Goal: Task Accomplishment & Management: Complete application form

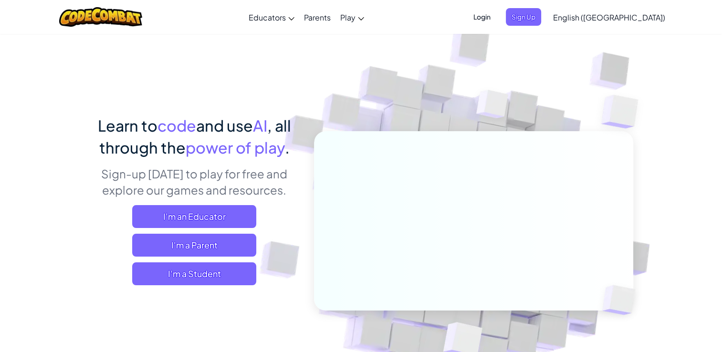
click at [278, 101] on img at bounding box center [467, 210] width 530 height 530
click at [282, 125] on span ", all through the" at bounding box center [195, 136] width 192 height 41
click at [213, 309] on div "Learn to code and use AI , all through the power of play . Sign-up today to pla…" at bounding box center [361, 247] width 544 height 267
click at [165, 264] on span "I'm a Student" at bounding box center [194, 273] width 124 height 23
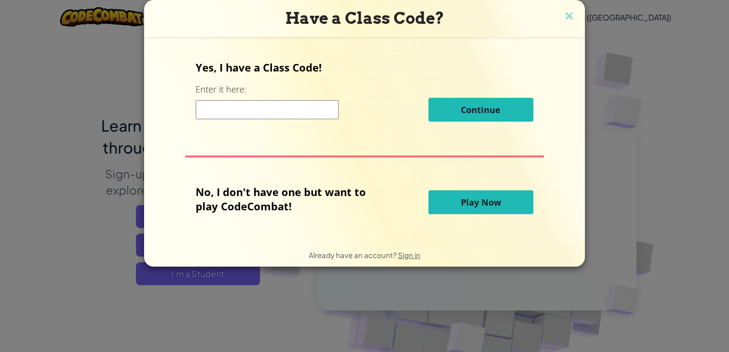
click at [580, 12] on div "Have a Class Code?" at bounding box center [364, 18] width 441 height 37
click at [569, 17] on img at bounding box center [569, 17] width 12 height 14
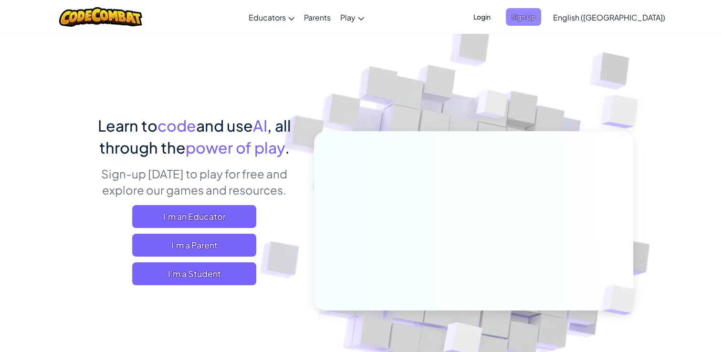
click at [541, 18] on span "Sign Up" at bounding box center [523, 17] width 35 height 18
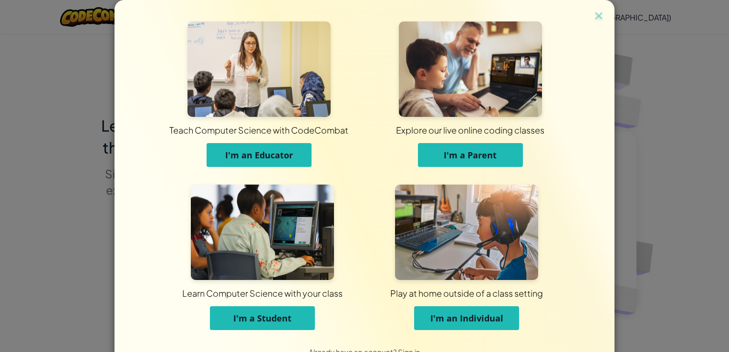
click at [260, 316] on span "I'm a Student" at bounding box center [262, 317] width 58 height 11
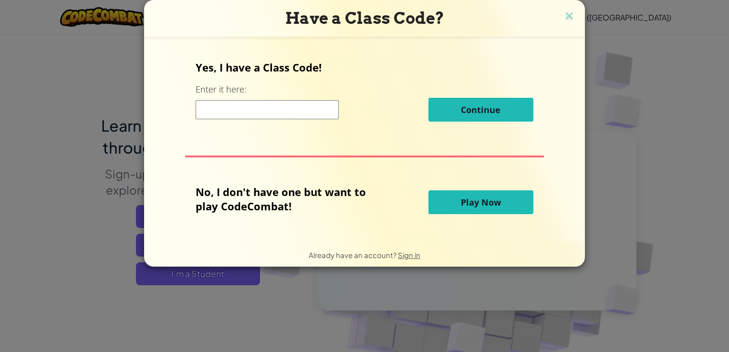
click at [284, 116] on input at bounding box center [267, 109] width 143 height 19
click at [566, 14] on img at bounding box center [569, 17] width 12 height 14
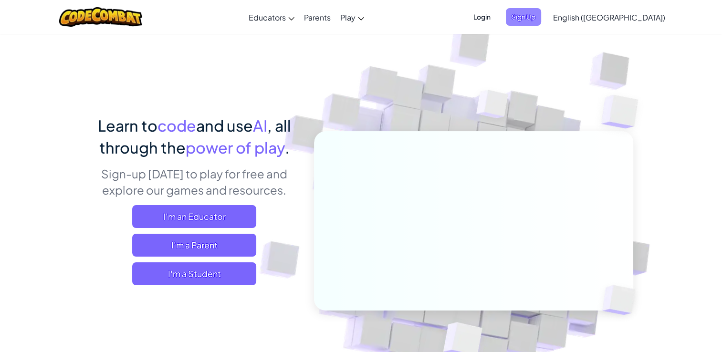
click at [541, 15] on span "Sign Up" at bounding box center [523, 17] width 35 height 18
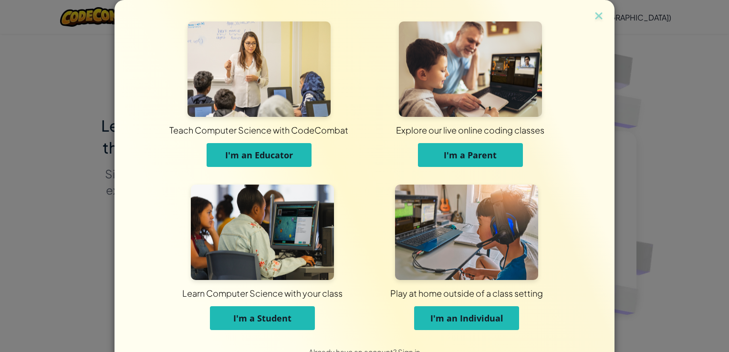
click at [256, 313] on span "I'm a Student" at bounding box center [262, 317] width 58 height 11
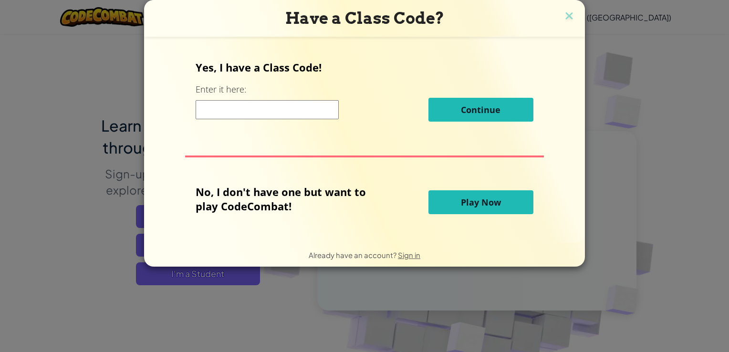
click at [238, 105] on input at bounding box center [267, 109] width 143 height 19
paste input "CatHairSnow"
type input "CatHairSnow"
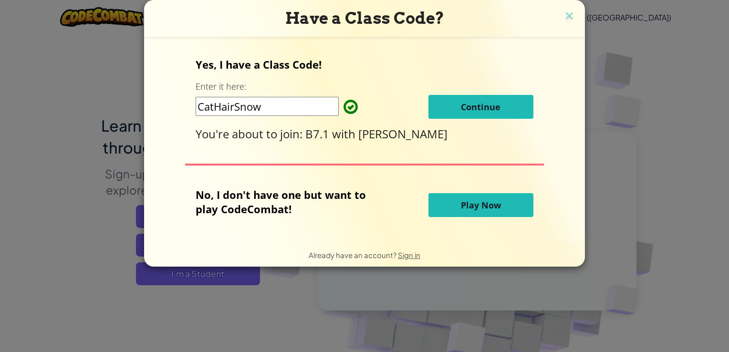
click at [456, 105] on button "Continue" at bounding box center [480, 107] width 105 height 24
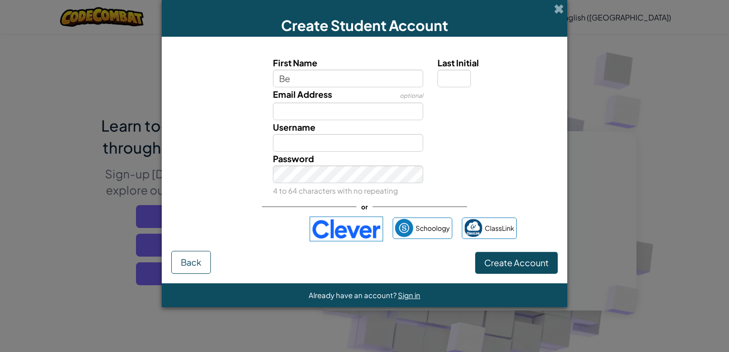
type input "Ben"
type input "W"
type input "wya0007@student.emc.vic.edu.au"
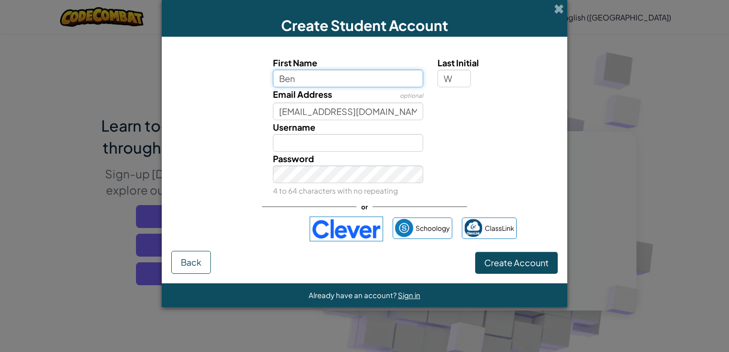
type input "BenW"
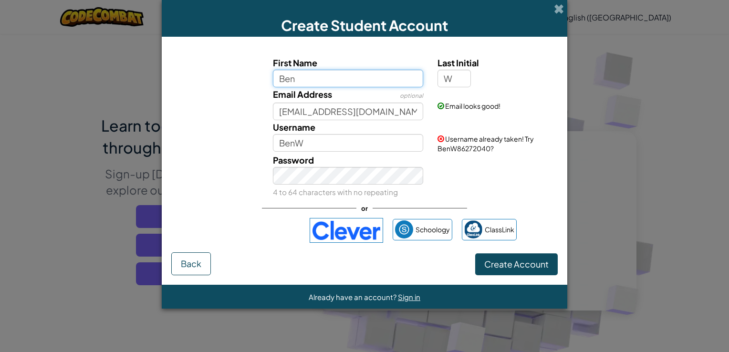
type input "Ben"
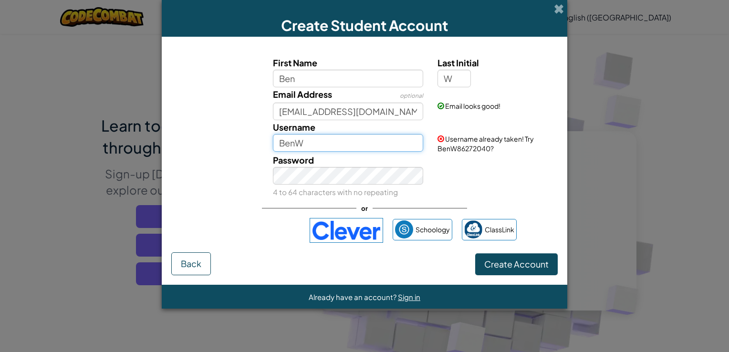
click at [327, 147] on input "BenW" at bounding box center [348, 143] width 151 height 18
type input "B"
type input "v"
type input "b"
click at [323, 139] on input "benn" at bounding box center [348, 143] width 151 height 18
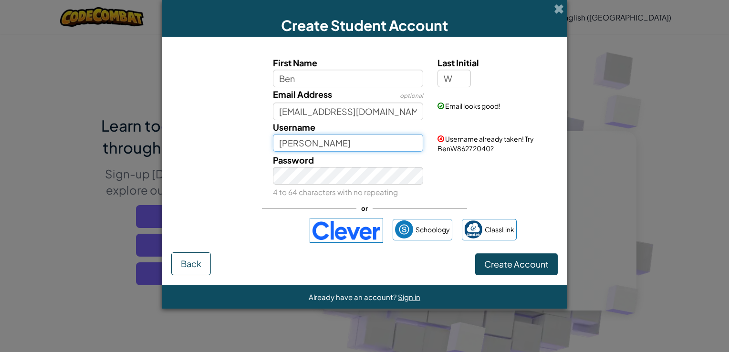
click at [323, 139] on input "benn" at bounding box center [348, 143] width 151 height 18
type input "y"
type input "b"
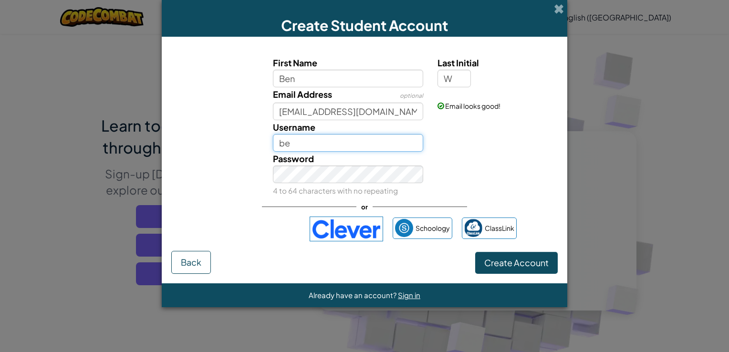
type input "b"
type input "f"
type input "t"
type input "b"
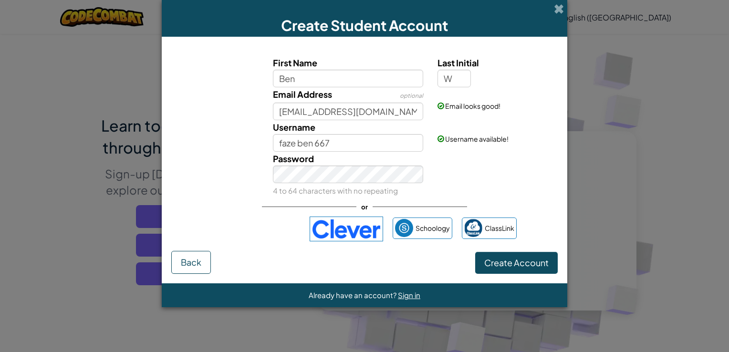
click at [344, 153] on div "Password 4 to 64 characters with no repeating" at bounding box center [348, 175] width 165 height 46
click at [342, 147] on input "faze ben 667" at bounding box center [348, 143] width 151 height 18
type input "f"
type input "b"
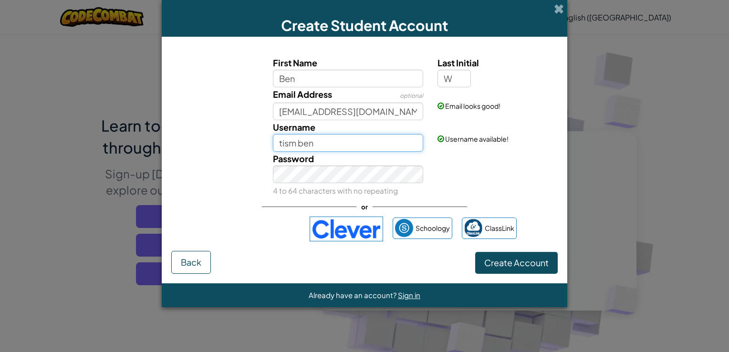
type input "tism ben"
click at [284, 186] on small "4 to 64 characters with no repeating" at bounding box center [335, 190] width 125 height 9
click at [518, 260] on span "Create Account" at bounding box center [516, 262] width 64 height 11
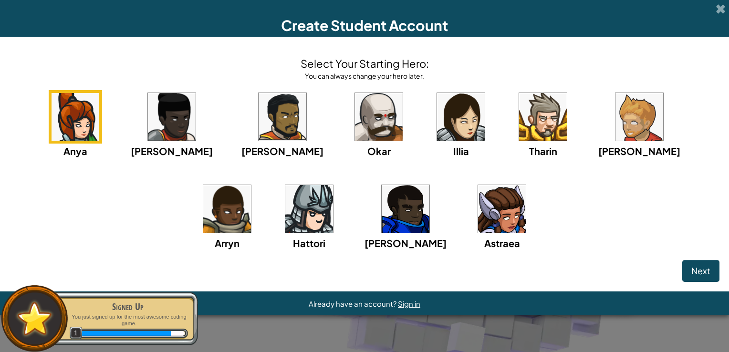
click at [382, 206] on img at bounding box center [406, 209] width 48 height 48
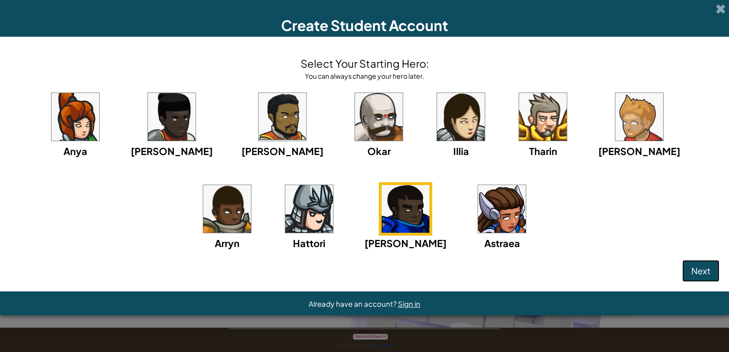
click at [686, 269] on button "Next" at bounding box center [700, 271] width 37 height 22
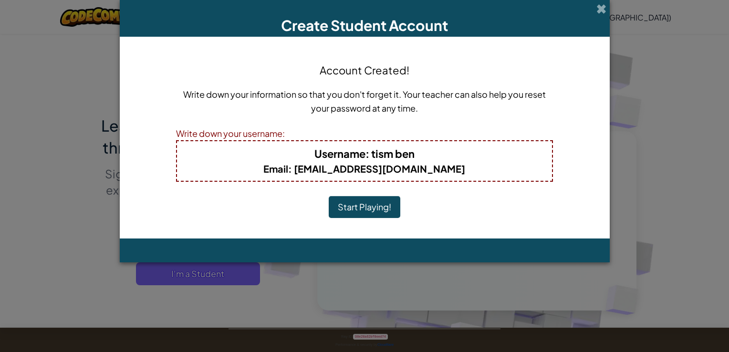
click at [355, 204] on button "Start Playing!" at bounding box center [365, 207] width 72 height 22
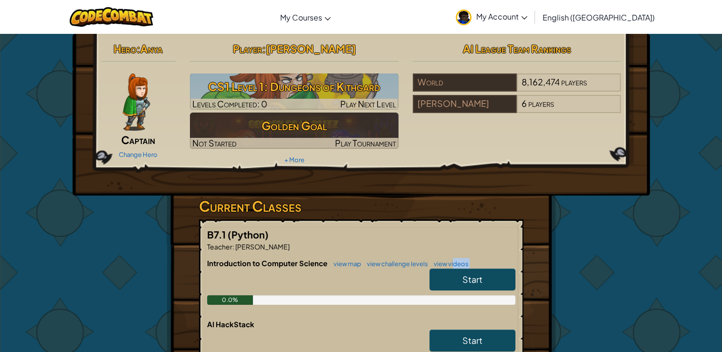
drag, startPoint x: 451, startPoint y: 264, endPoint x: 456, endPoint y: 280, distance: 17.2
click at [456, 280] on div "Introduction to Computer Science view map view challenge levels view videos Sta…" at bounding box center [361, 288] width 308 height 61
drag, startPoint x: 456, startPoint y: 280, endPoint x: 438, endPoint y: 281, distance: 18.1
click at [438, 281] on link "Start" at bounding box center [472, 280] width 86 height 22
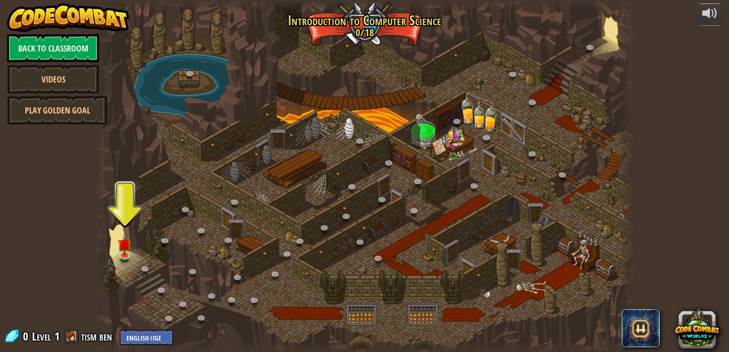
click at [126, 219] on div at bounding box center [364, 176] width 538 height 352
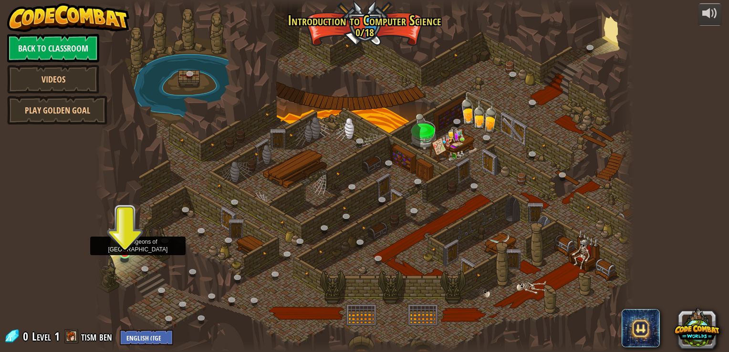
click at [123, 252] on img at bounding box center [124, 238] width 13 height 31
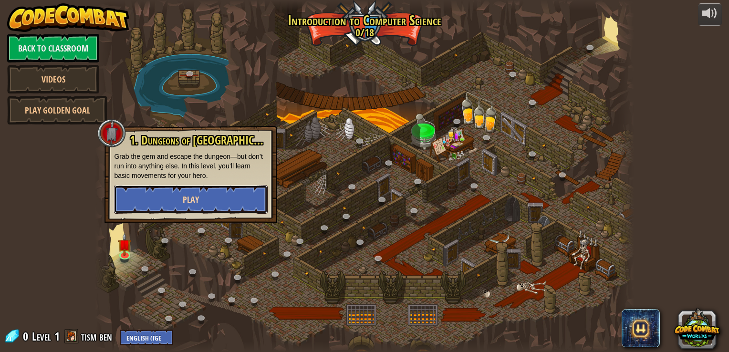
click at [204, 193] on button "Play" at bounding box center [191, 199] width 154 height 29
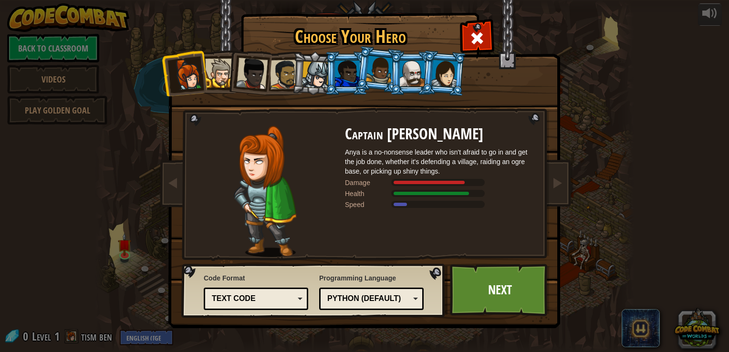
click at [348, 69] on div at bounding box center [347, 74] width 25 height 26
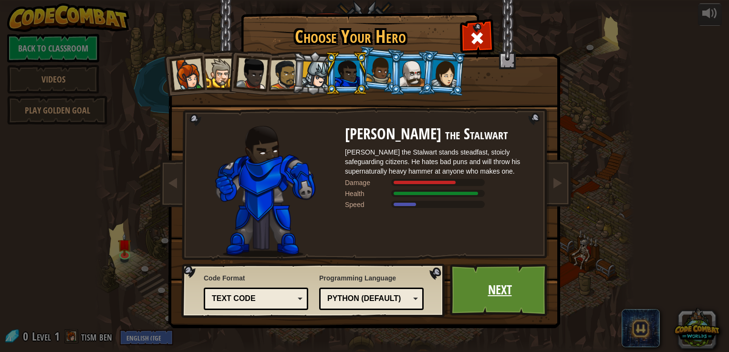
click at [504, 284] on link "Next" at bounding box center [500, 290] width 100 height 52
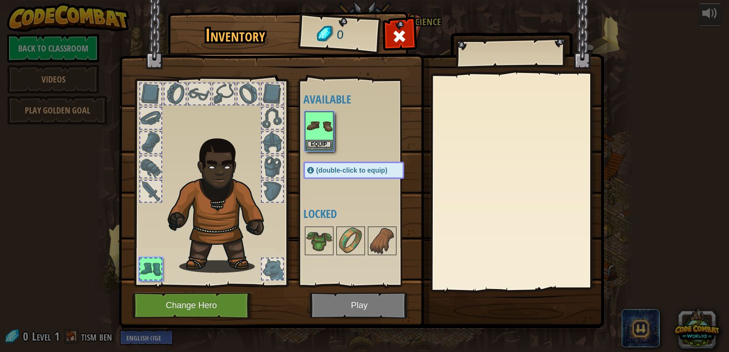
click at [504, 284] on div "Inventory 0 Available Equip (double-click to equip) Locked Equip Unequip Subscr…" at bounding box center [364, 171] width 485 height 315
click at [326, 239] on img at bounding box center [319, 240] width 27 height 27
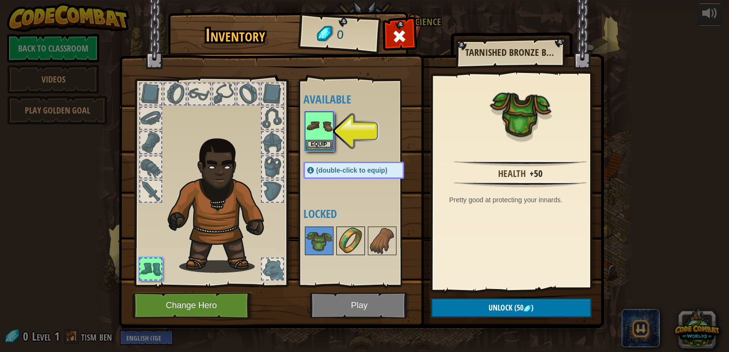
click at [355, 241] on img at bounding box center [350, 240] width 27 height 27
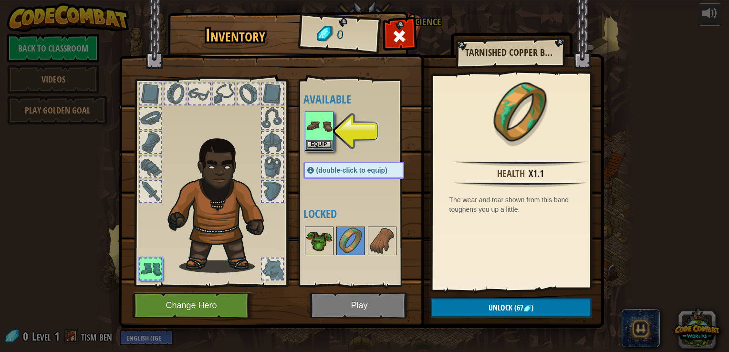
click at [310, 238] on img at bounding box center [319, 240] width 27 height 27
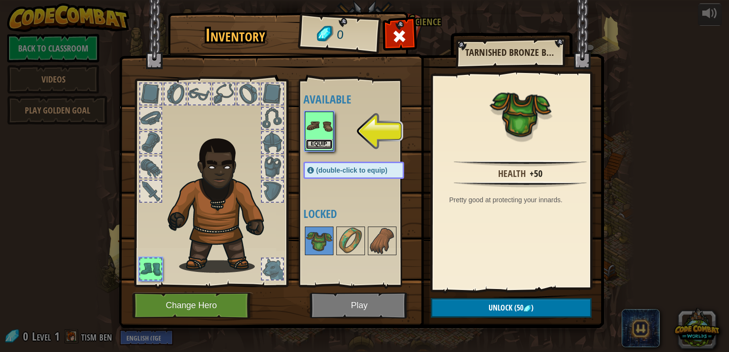
click at [316, 145] on button "Equip" at bounding box center [319, 144] width 27 height 10
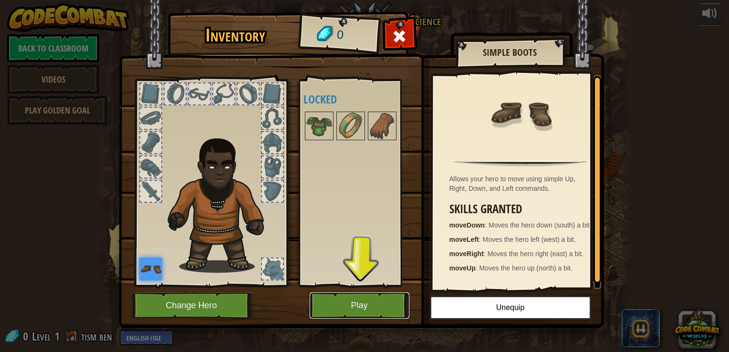
click at [349, 306] on button "Play" at bounding box center [360, 305] width 100 height 26
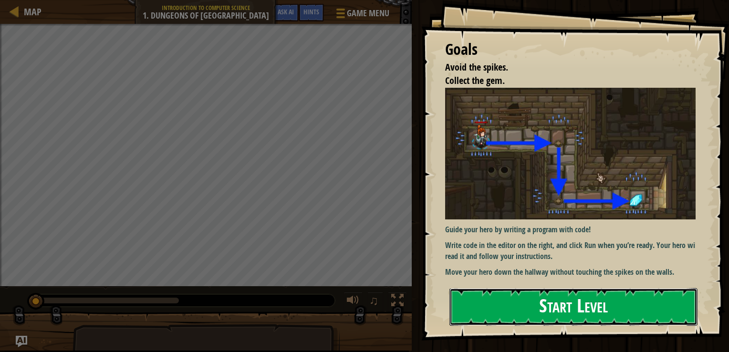
click at [536, 299] on button "Start Level" at bounding box center [573, 307] width 248 height 38
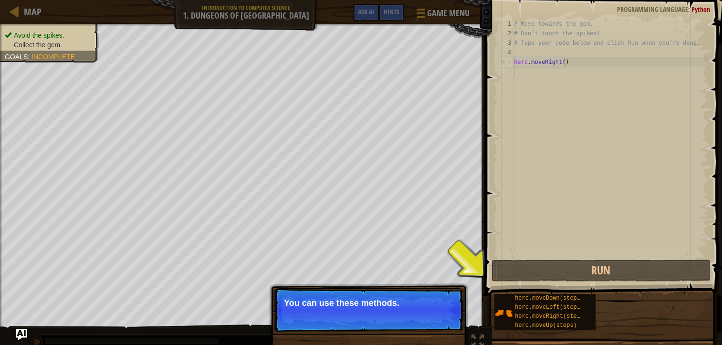
click at [444, 317] on p "Skip (esc) Continue You can use these methods." at bounding box center [368, 310] width 189 height 44
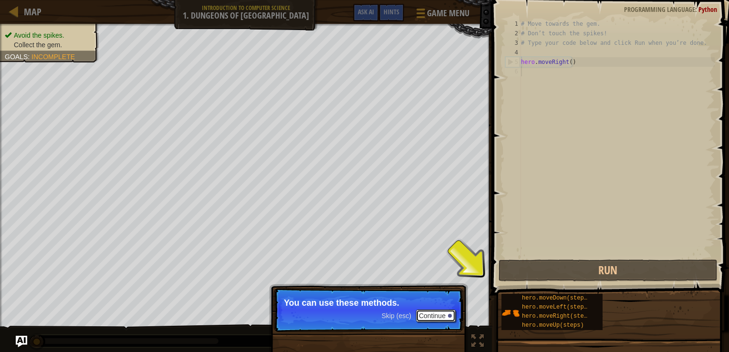
click at [446, 313] on button "Continue" at bounding box center [436, 316] width 40 height 12
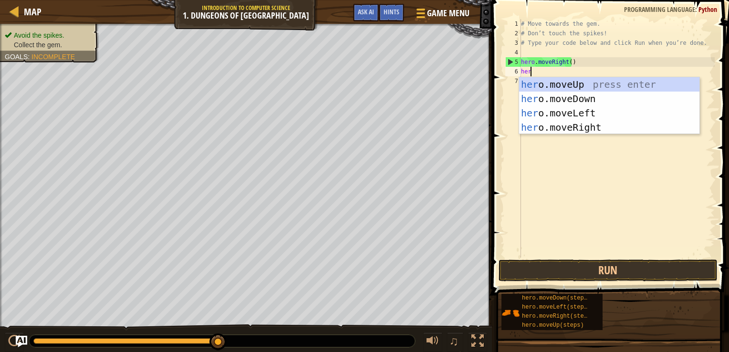
type textarea "hero"
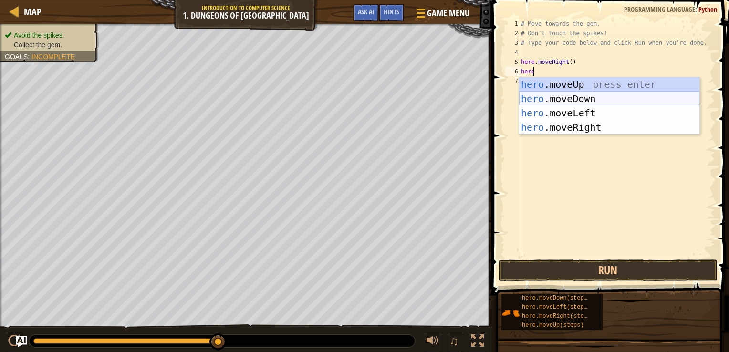
click at [535, 99] on div "hero .moveUp press enter hero .moveDown press enter hero .moveLeft press enter …" at bounding box center [609, 120] width 180 height 86
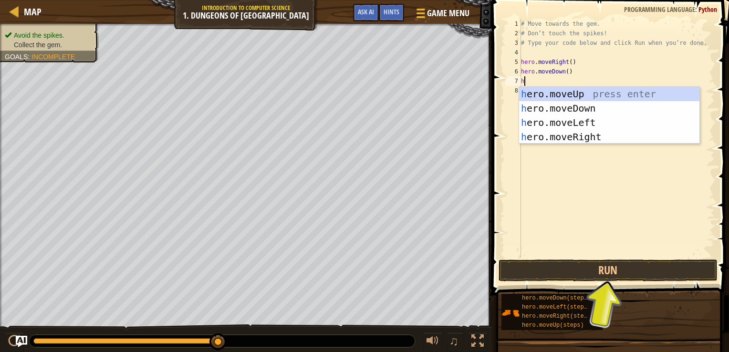
type textarea "he"
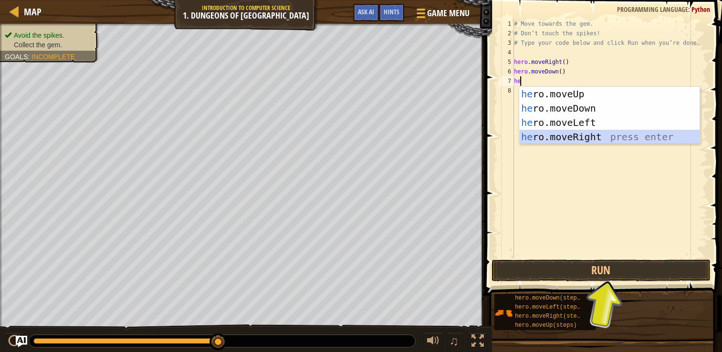
click at [557, 138] on div "he ro.moveUp press enter he ro.moveDown press enter he ro.moveLeft press enter …" at bounding box center [609, 130] width 180 height 86
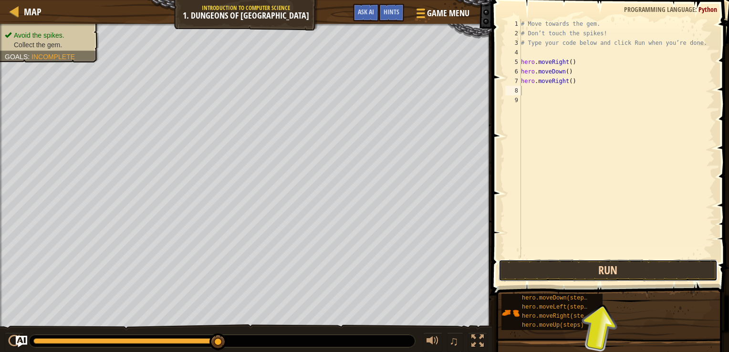
click at [608, 272] on button "Run" at bounding box center [607, 270] width 219 height 22
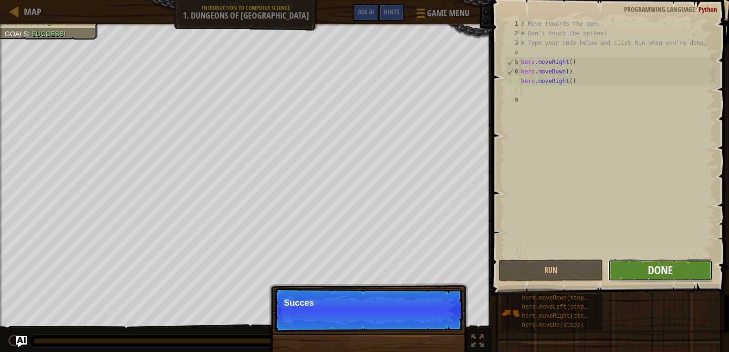
click at [656, 266] on span "Done" at bounding box center [660, 269] width 25 height 15
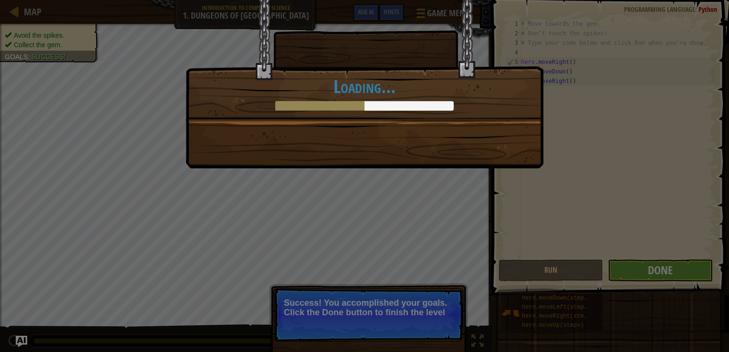
click at [419, 323] on div "You completed Dungeons of Kithgard! +0 +0 New Item Clean code: no code errors o…" at bounding box center [364, 176] width 729 height 352
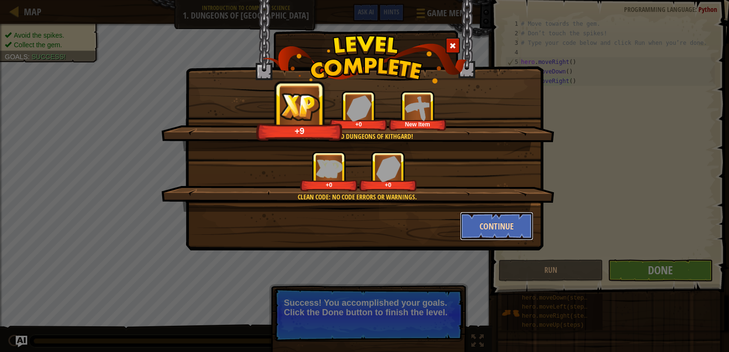
click at [481, 222] on button "Continue" at bounding box center [497, 226] width 74 height 29
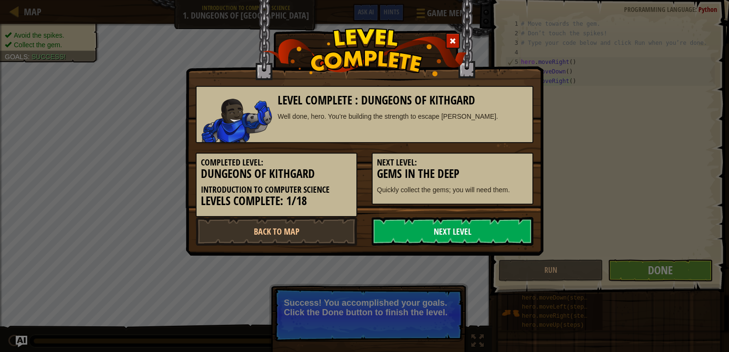
click at [428, 228] on link "Next Level" at bounding box center [453, 231] width 162 height 29
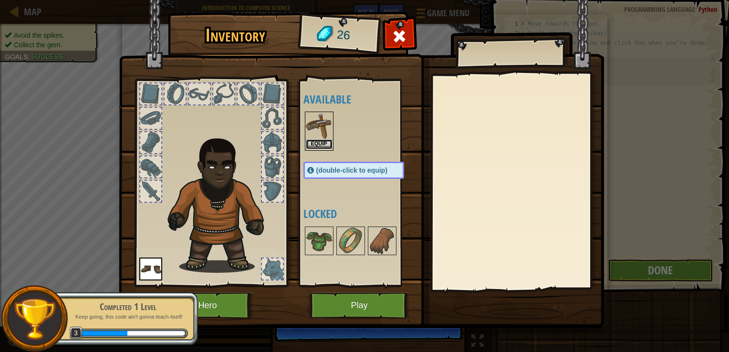
click at [316, 140] on button "Equip" at bounding box center [319, 144] width 27 height 10
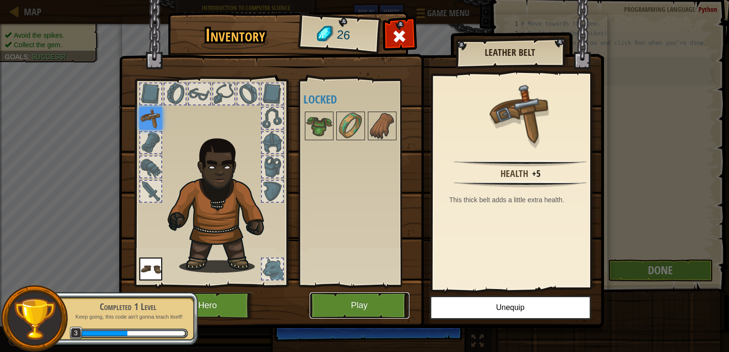
click at [370, 305] on button "Play" at bounding box center [360, 305] width 100 height 26
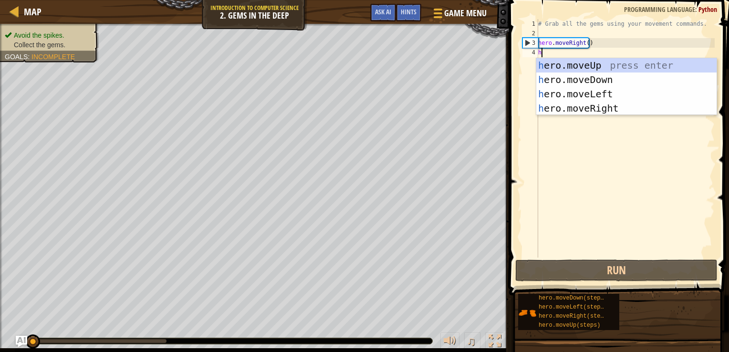
scroll to position [4, 0]
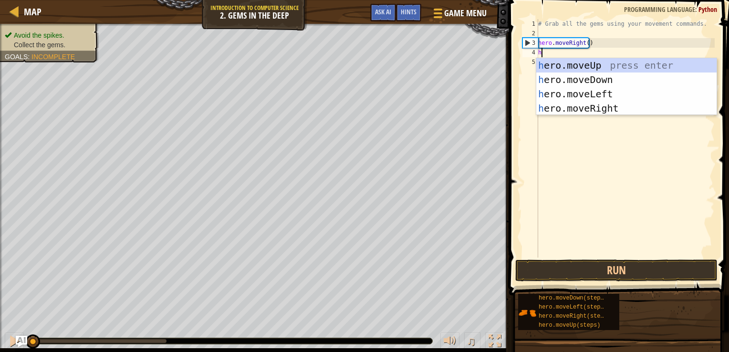
type textarea "he"
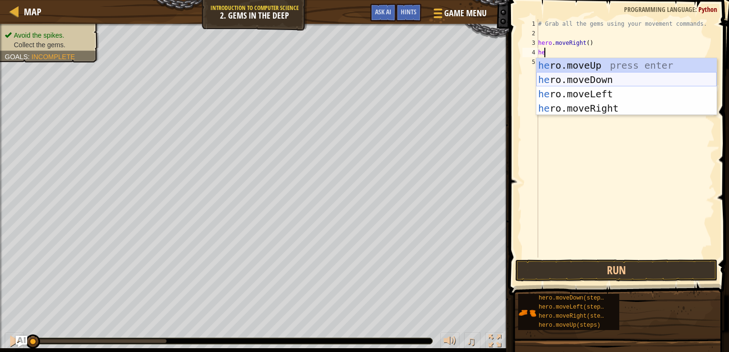
click at [567, 78] on div "he ro.moveUp press enter he ro.moveDown press enter he ro.moveLeft press enter …" at bounding box center [626, 101] width 180 height 86
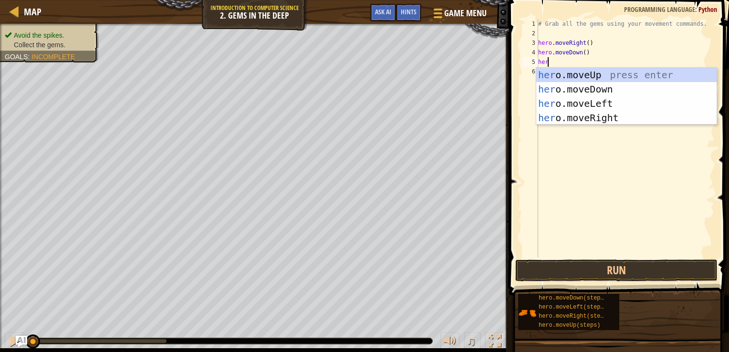
type textarea "hero"
click at [576, 76] on div "hero .moveUp press enter hero .moveDown press enter hero .moveLeft press enter …" at bounding box center [626, 111] width 180 height 86
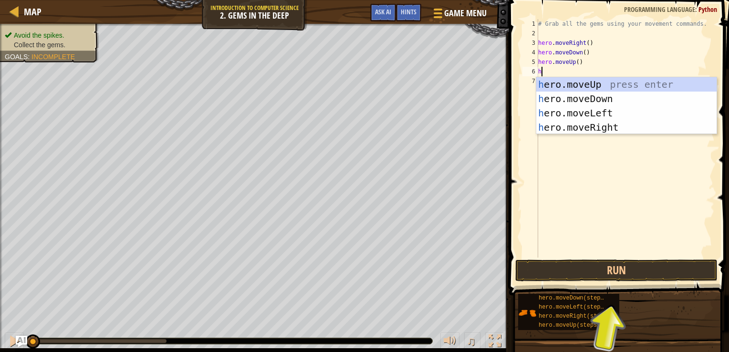
type textarea "he"
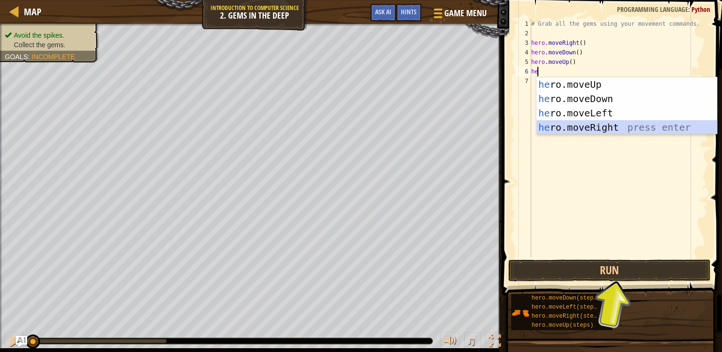
click at [589, 127] on div "he ro.moveUp press enter he ro.moveDown press enter he ro.moveLeft press enter …" at bounding box center [626, 120] width 180 height 86
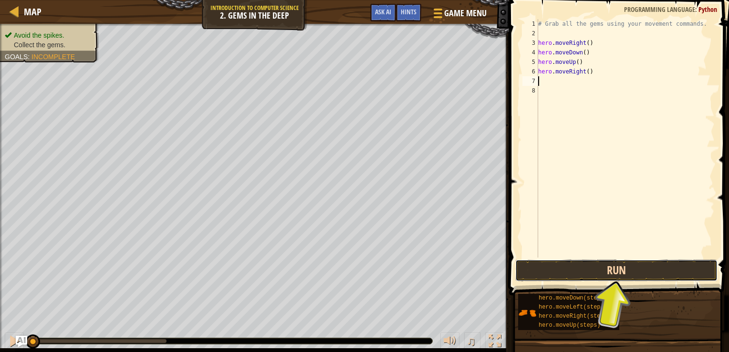
click at [584, 268] on button "Run" at bounding box center [616, 270] width 202 height 22
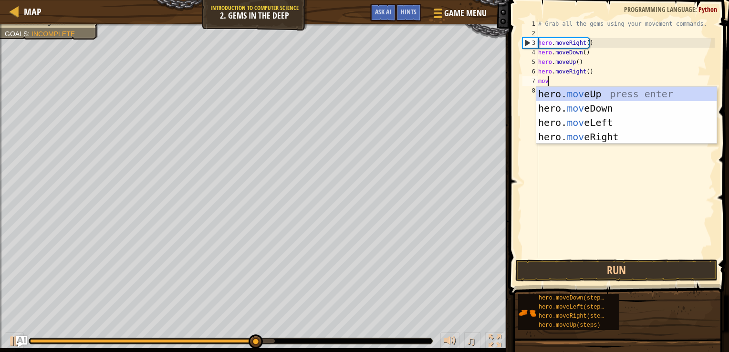
type textarea "move"
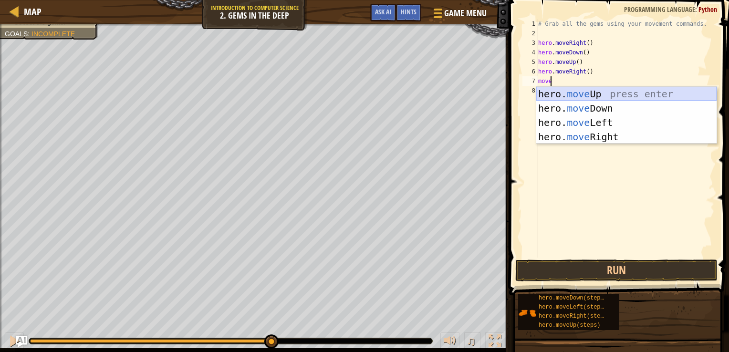
click at [635, 87] on div "hero. move Up press enter hero. move Down press enter hero. move Left press ent…" at bounding box center [626, 130] width 180 height 86
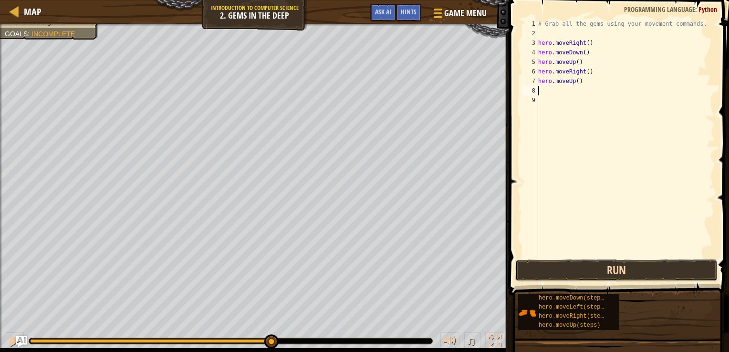
click at [591, 274] on button "Run" at bounding box center [616, 270] width 202 height 22
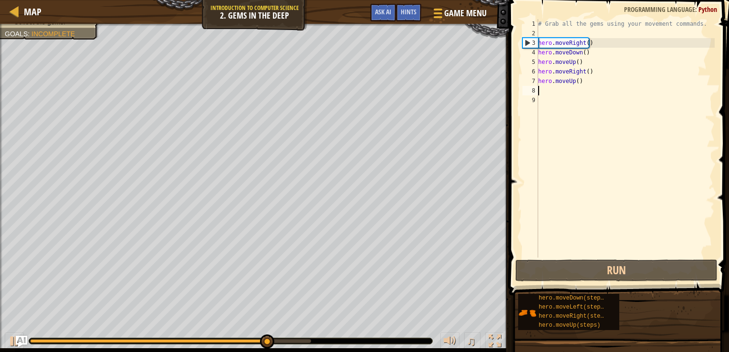
type textarea "mo"
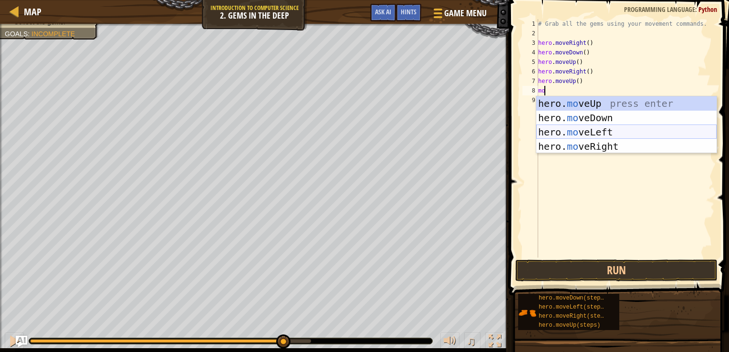
click at [591, 130] on div "hero. mo veUp press enter hero. mo veDown press enter hero. mo veLeft press ent…" at bounding box center [626, 139] width 180 height 86
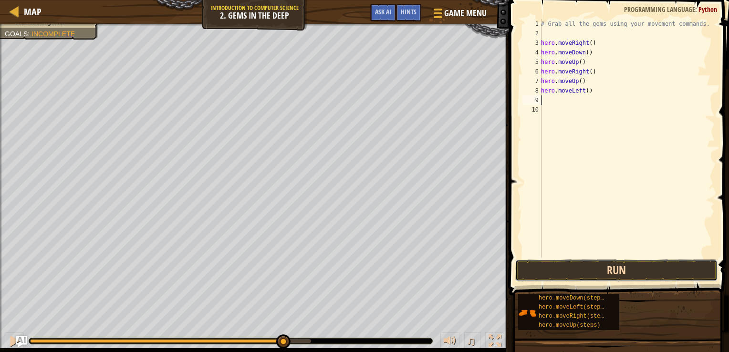
click at [566, 260] on button "Run" at bounding box center [616, 270] width 202 height 22
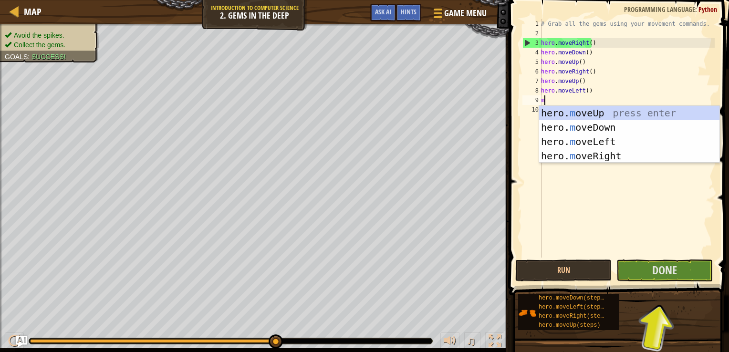
type textarea "mo"
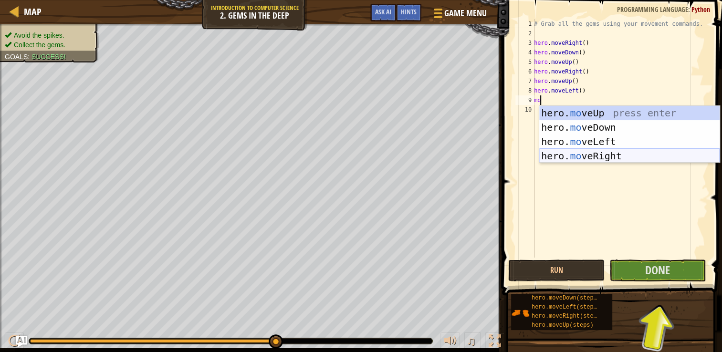
click at [564, 153] on div "hero. mo veUp press enter hero. mo veDown press enter hero. mo veLeft press ent…" at bounding box center [629, 149] width 180 height 86
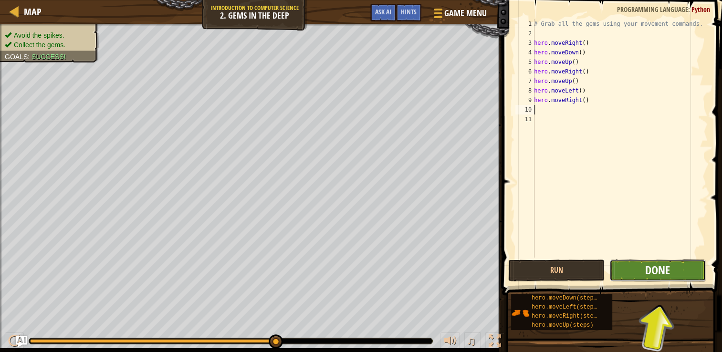
click at [656, 272] on span "Done" at bounding box center [657, 269] width 25 height 15
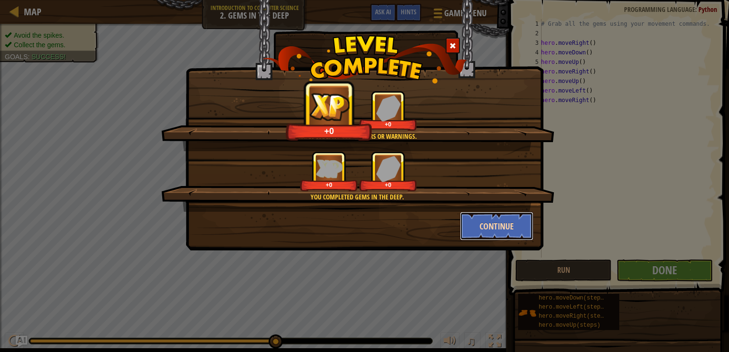
click at [479, 224] on button "Continue" at bounding box center [497, 226] width 74 height 29
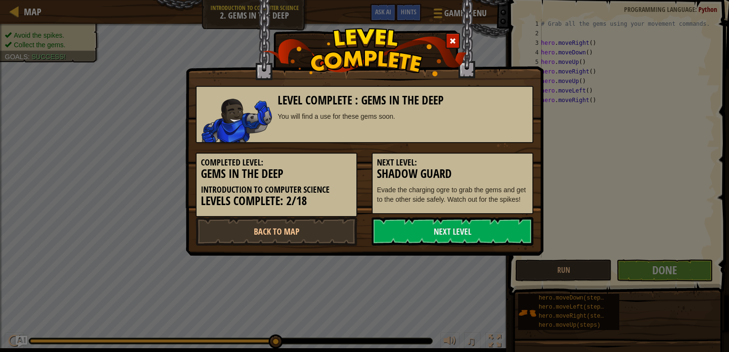
click at [479, 224] on link "Next Level" at bounding box center [453, 231] width 162 height 29
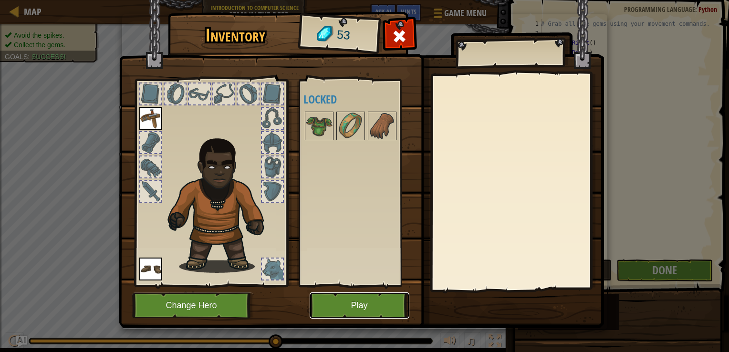
click at [354, 300] on button "Play" at bounding box center [360, 305] width 100 height 26
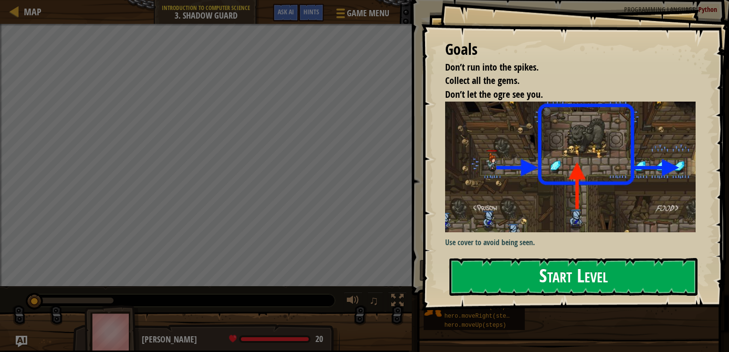
click at [526, 258] on button "Start Level" at bounding box center [573, 277] width 248 height 38
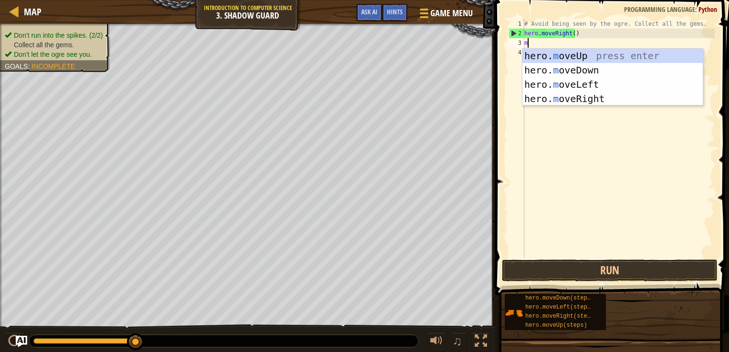
scroll to position [4, 0]
type textarea "mo"
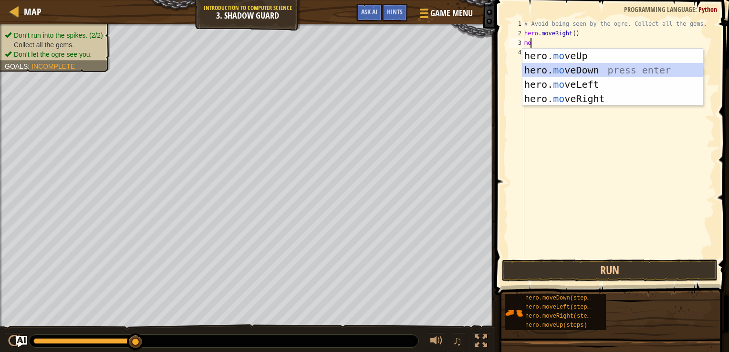
click at [531, 72] on div "hero. mo veUp press enter hero. mo veDown press enter hero. mo veLeft press ent…" at bounding box center [612, 92] width 180 height 86
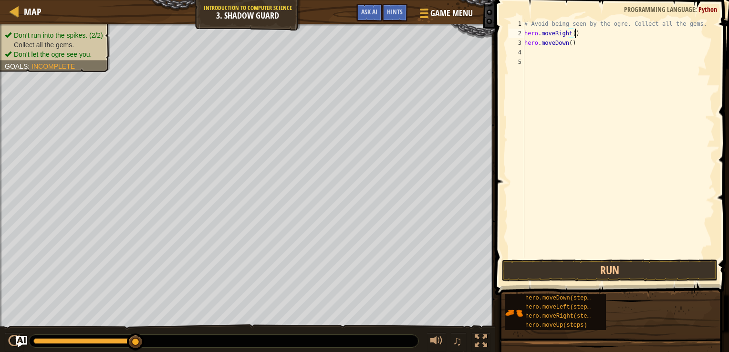
click at [575, 37] on div "# Avoid being seen by the ogre. Collect all the gems. hero . moveRight ( ) hero…" at bounding box center [618, 148] width 192 height 258
click at [569, 43] on div "# Avoid being seen by the ogre. Collect all the gems. hero . moveRight ( ) hero…" at bounding box center [618, 148] width 192 height 258
click at [555, 35] on div "# Avoid being seen by the ogre. Collect all the gems. hero . moveRight ( ) )" at bounding box center [618, 148] width 192 height 258
click at [546, 41] on div "# Avoid being seen by the ogre. Collect all the gems. hero . moveRight ( ) )" at bounding box center [618, 148] width 192 height 258
type textarea ")"
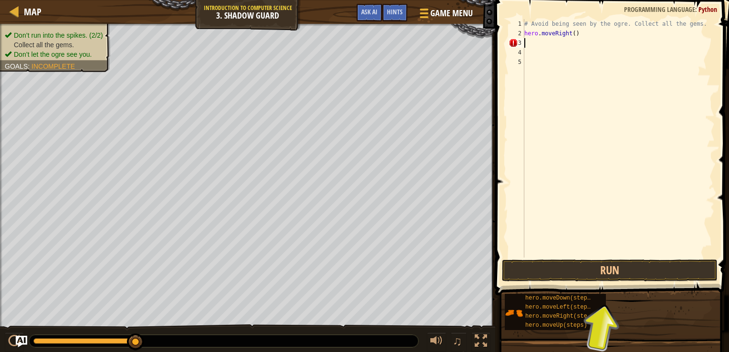
type textarea "m"
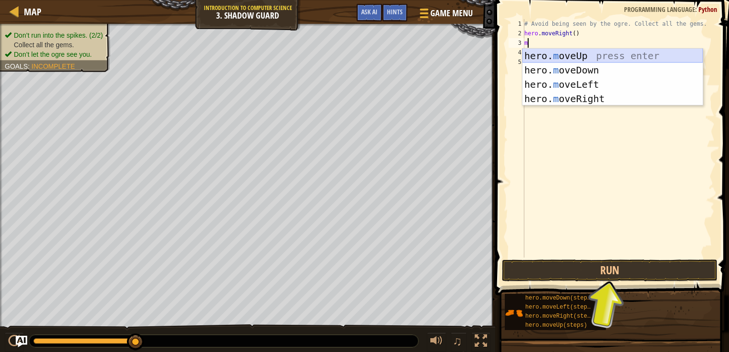
click at [551, 58] on div "hero. m oveUp press enter hero. m oveDown press enter hero. m oveLeft press ent…" at bounding box center [612, 92] width 180 height 86
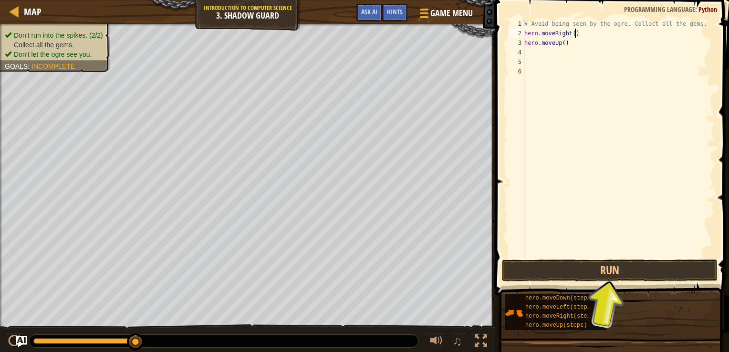
click at [579, 35] on div "# Avoid being seen by the ogre. Collect all the gems. hero . moveRight ( ) hero…" at bounding box center [618, 148] width 192 height 258
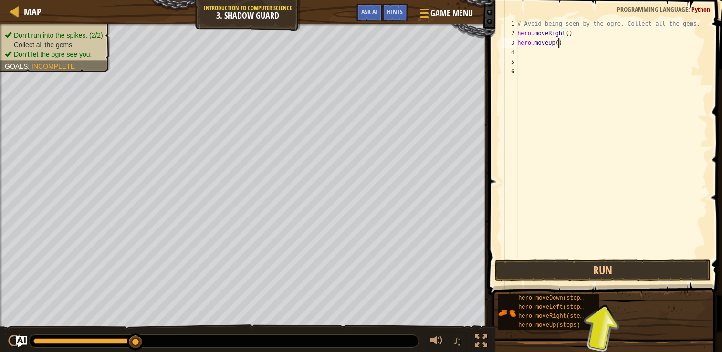
click at [559, 46] on div "# Avoid being seen by the ogre. Collect all the gems. hero . moveRight ( ) hero…" at bounding box center [611, 148] width 192 height 258
click at [559, 43] on div "# Avoid being seen by the ogre. Collect all the gems. hero . moveRight ( ) hero…" at bounding box center [611, 148] width 192 height 258
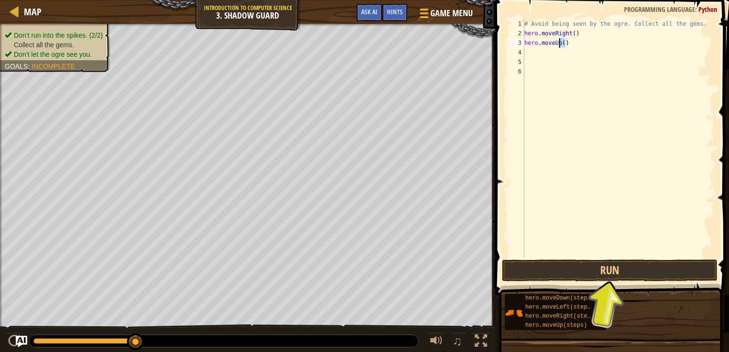
click at [560, 44] on div "# Avoid being seen by the ogre. Collect all the gems. hero . moveRight ( ) hero…" at bounding box center [618, 138] width 192 height 238
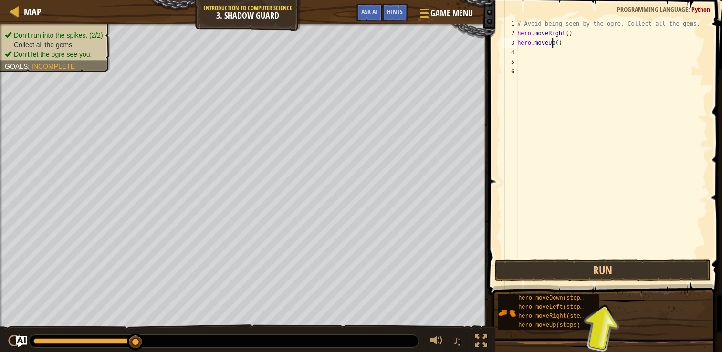
click at [561, 45] on div "# Avoid being seen by the ogre. Collect all the gems. hero . moveRight ( ) hero…" at bounding box center [611, 148] width 192 height 258
type textarea "hero.moveUp(2)"
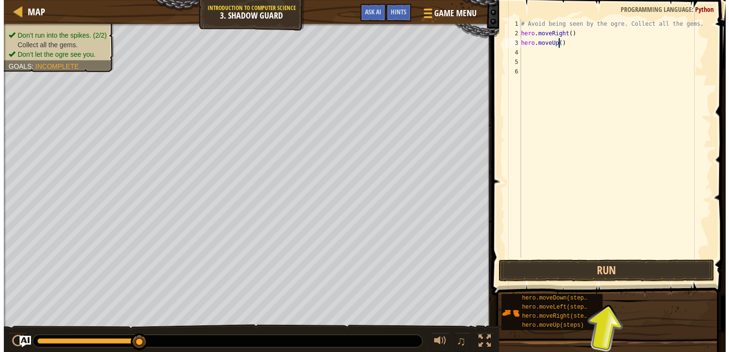
scroll to position [4, 3]
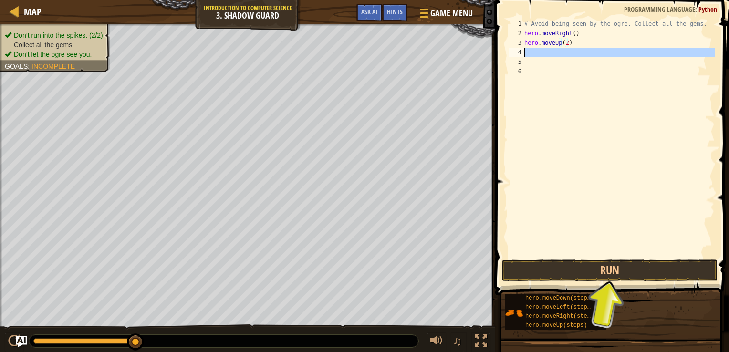
click at [521, 51] on div "4" at bounding box center [516, 53] width 16 height 10
type textarea "mov"
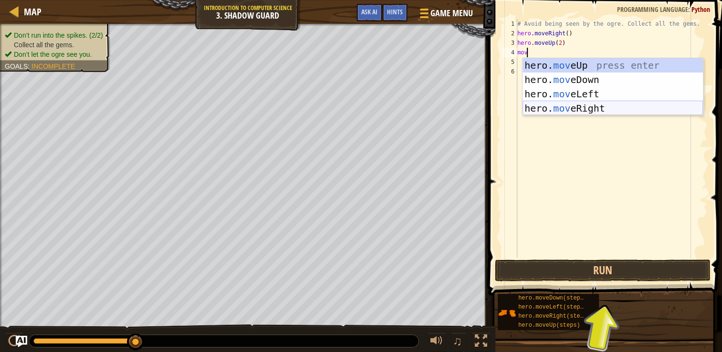
click at [568, 106] on div "hero. mov eUp press enter hero. mov eDown press enter hero. mov eLeft press ent…" at bounding box center [612, 101] width 180 height 86
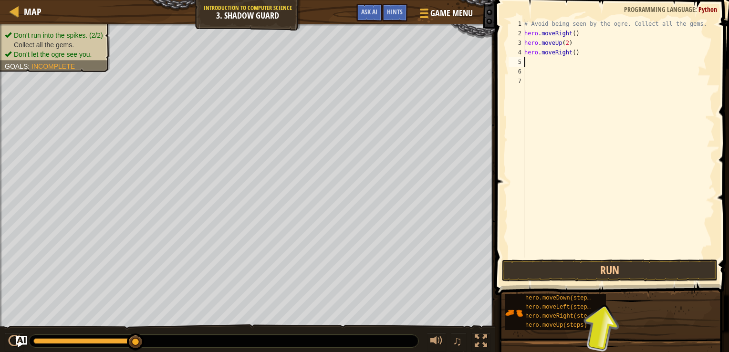
type textarea "h"
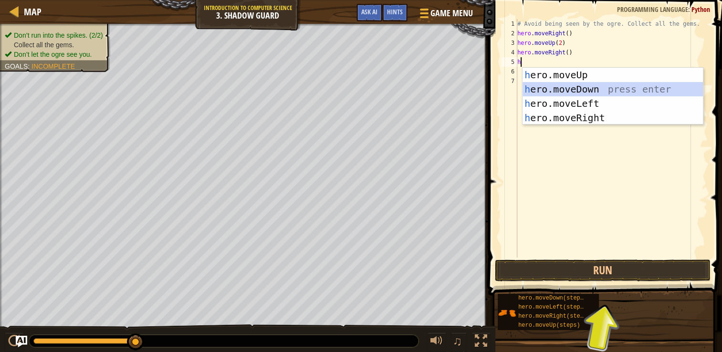
click at [565, 88] on div "h ero.moveUp press enter h ero.moveDown press enter h ero.moveLeft press enter …" at bounding box center [612, 111] width 180 height 86
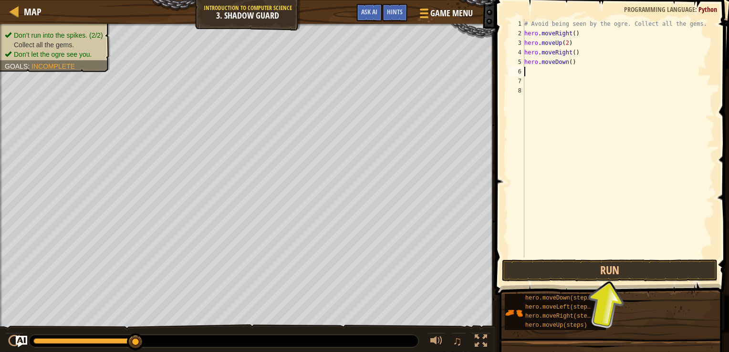
click at [578, 40] on div "# Avoid being seen by the ogre. Collect all the gems. hero . moveRight ( ) hero…" at bounding box center [618, 148] width 192 height 258
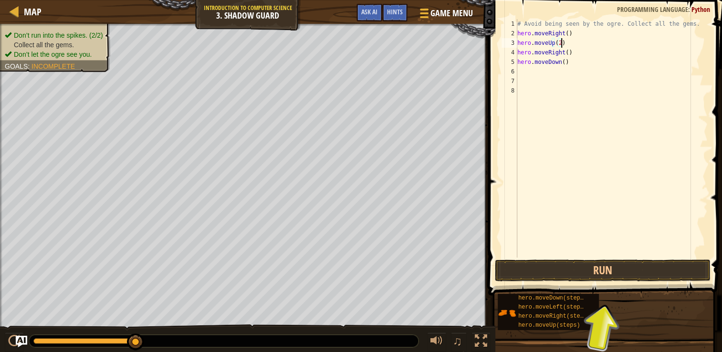
click at [579, 40] on div "# Avoid being seen by the ogre. Collect all the gems. hero . moveRight ( ) hero…" at bounding box center [611, 148] width 192 height 258
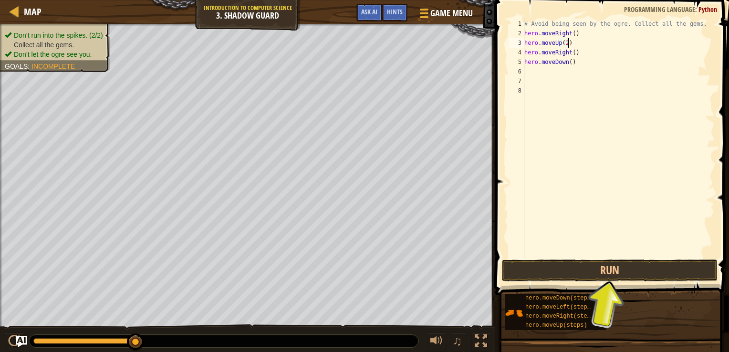
click at [579, 41] on div "# Avoid being seen by the ogre. Collect all the gems. hero . moveRight ( ) hero…" at bounding box center [618, 148] width 192 height 258
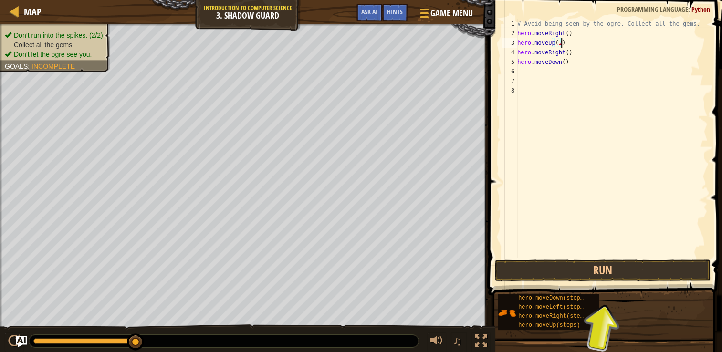
click at [586, 42] on div "# Avoid being seen by the ogre. Collect all the gems. hero . moveRight ( ) hero…" at bounding box center [611, 148] width 192 height 258
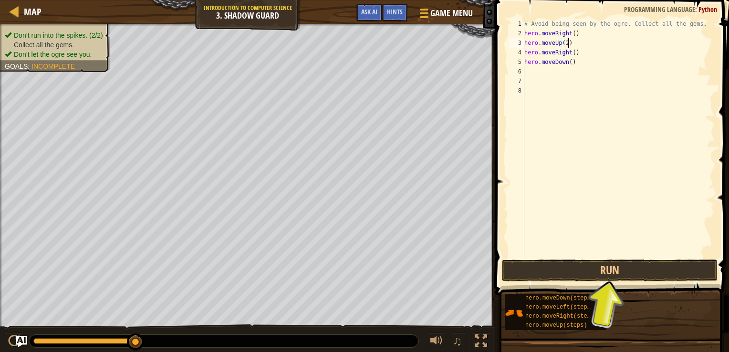
click at [583, 44] on div "# Avoid being seen by the ogre. Collect all the gems. hero . moveRight ( ) hero…" at bounding box center [618, 148] width 192 height 258
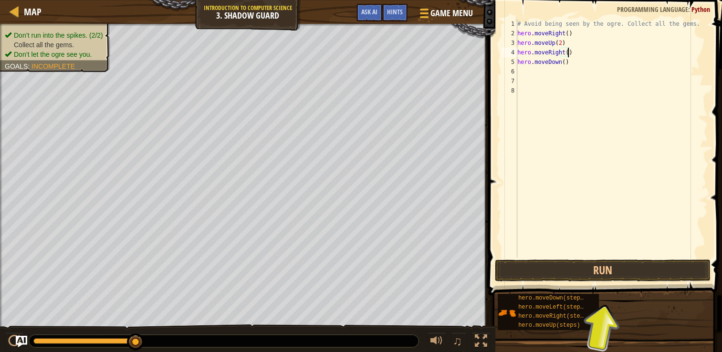
click at [583, 49] on div "# Avoid being seen by the ogre. Collect all the gems. hero . moveRight ( ) hero…" at bounding box center [611, 148] width 192 height 258
click at [565, 37] on div "# Avoid being seen by the ogre. Collect all the gems. hero . moveRight ( ) hero…" at bounding box center [611, 148] width 192 height 258
click at [567, 54] on div "# Avoid being seen by the ogre. Collect all the gems. hero . moveRight ( ) hero…" at bounding box center [611, 148] width 192 height 258
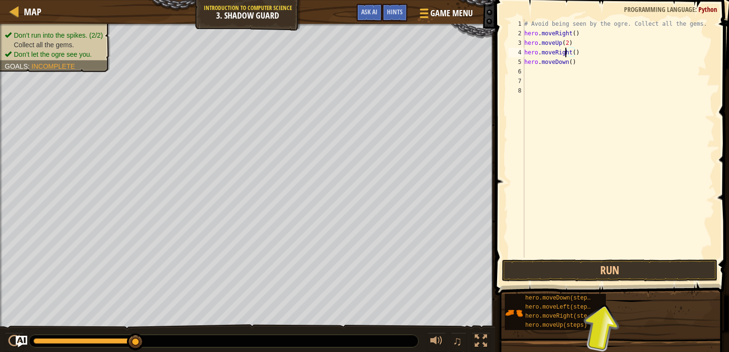
click at [567, 54] on div "# Avoid being seen by the ogre. Collect all the gems. hero . moveRight ( ) hero…" at bounding box center [618, 148] width 192 height 258
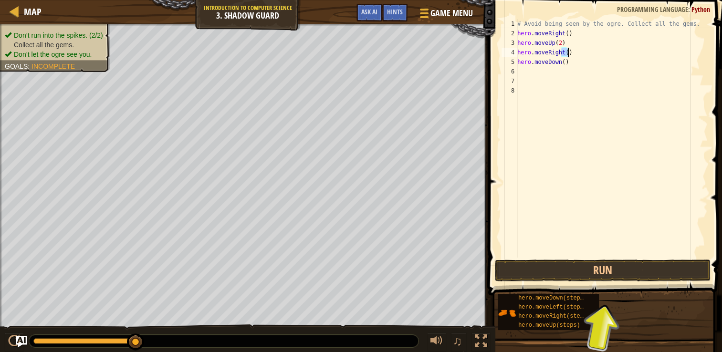
click at [568, 54] on div "# Avoid being seen by the ogre. Collect all the gems. hero . moveRight ( ) hero…" at bounding box center [611, 148] width 192 height 258
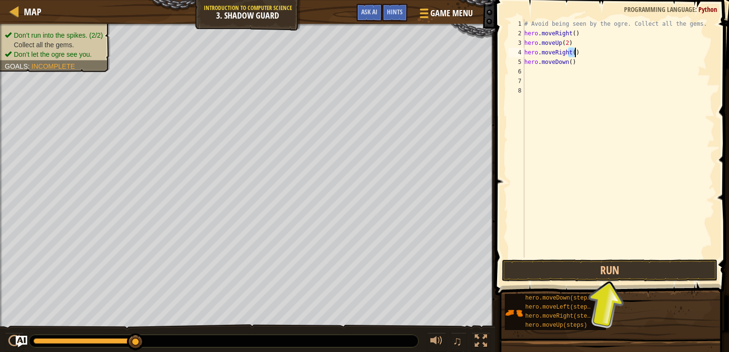
click at [568, 55] on div "# Avoid being seen by the ogre. Collect all the gems. hero . moveRight ( ) hero…" at bounding box center [618, 138] width 192 height 238
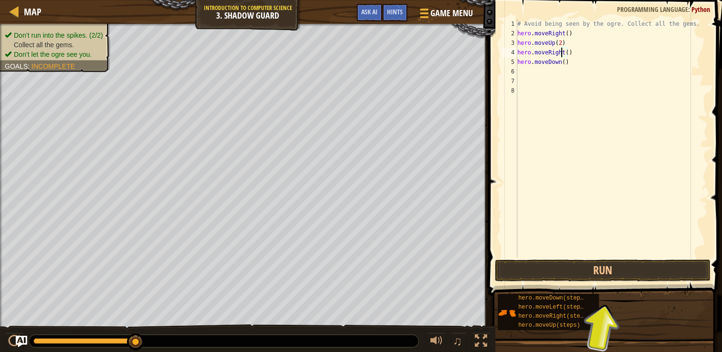
click at [572, 52] on div "# Avoid being seen by the ogre. Collect all the gems. hero . moveRight ( ) hero…" at bounding box center [611, 148] width 192 height 258
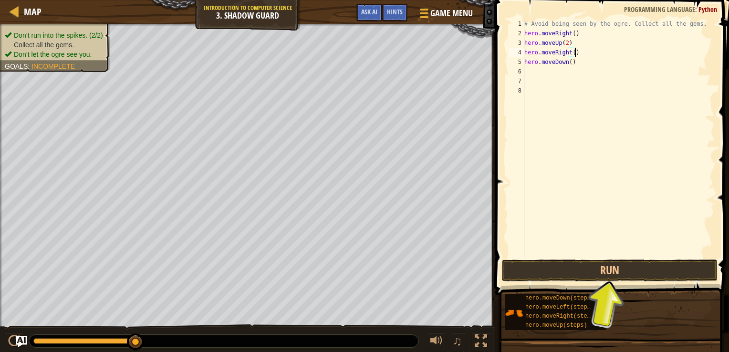
click at [570, 53] on div "# Avoid being seen by the ogre. Collect all the gems. hero . moveRight ( ) hero…" at bounding box center [618, 148] width 192 height 258
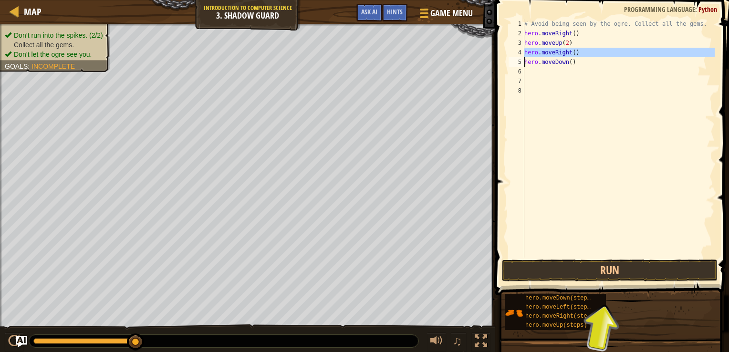
click at [568, 50] on div "# Avoid being seen by the ogre. Collect all the gems. hero . moveRight ( ) hero…" at bounding box center [618, 138] width 192 height 238
type textarea "hero.moveRight()"
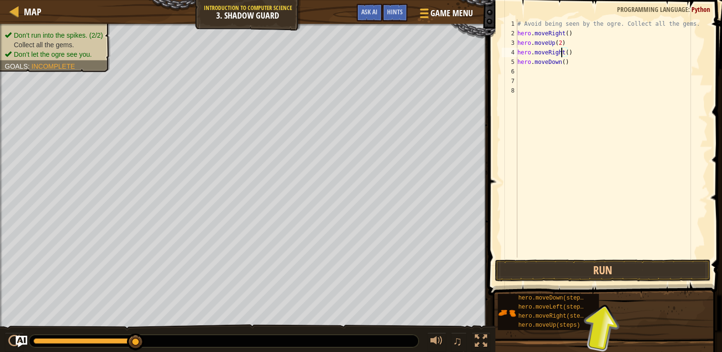
click at [568, 50] on div "# Avoid being seen by the ogre. Collect all the gems. hero . moveRight ( ) hero…" at bounding box center [611, 148] width 192 height 258
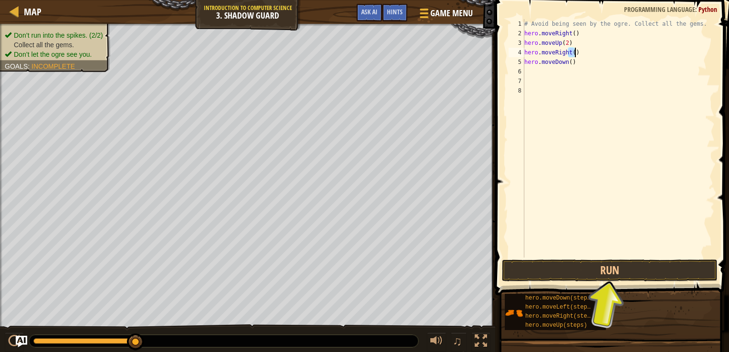
click at [567, 49] on div "# Avoid being seen by the ogre. Collect all the gems. hero . moveRight ( ) hero…" at bounding box center [618, 138] width 192 height 238
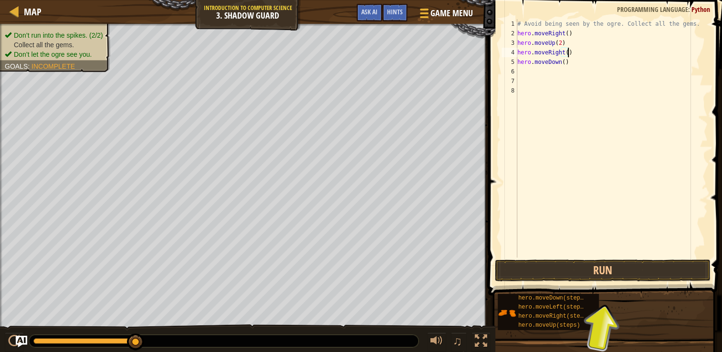
click at [567, 49] on div "# Avoid being seen by the ogre. Collect all the gems. hero . moveRight ( ) hero…" at bounding box center [611, 148] width 192 height 258
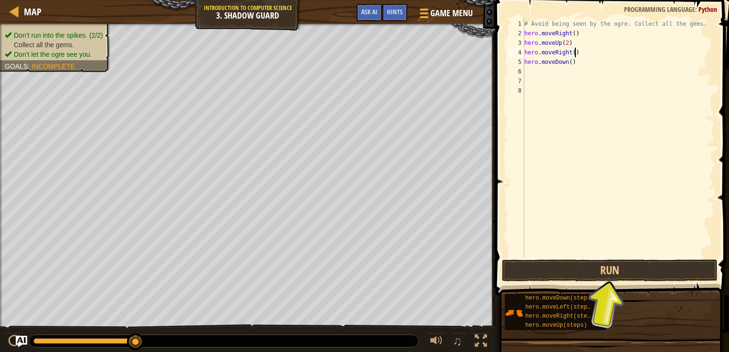
click at [567, 49] on div "# Avoid being seen by the ogre. Collect all the gems. hero . moveRight ( ) hero…" at bounding box center [618, 148] width 192 height 258
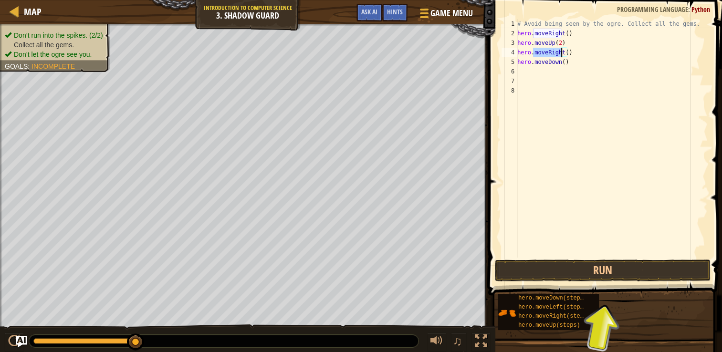
click at [567, 49] on div "# Avoid being seen by the ogre. Collect all the gems. hero . moveRight ( ) hero…" at bounding box center [611, 148] width 192 height 258
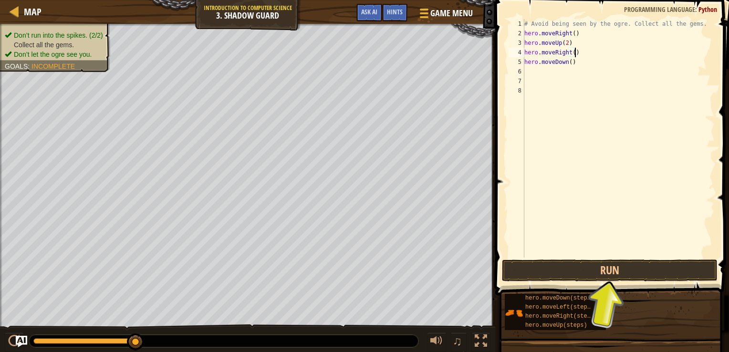
click at [567, 49] on div "# Avoid being seen by the ogre. Collect all the gems. hero . moveRight ( ) hero…" at bounding box center [618, 148] width 192 height 258
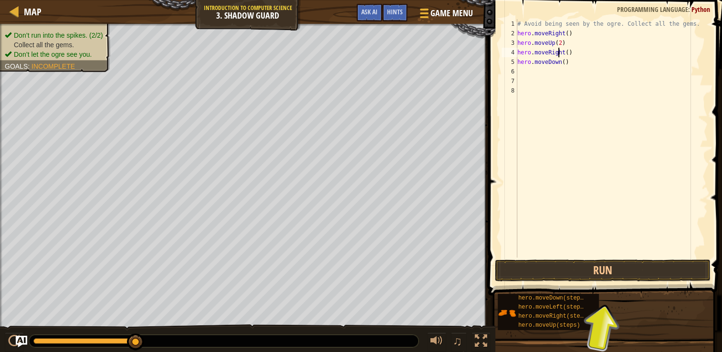
click at [570, 50] on div "# Avoid being seen by the ogre. Collect all the gems. hero . moveRight ( ) hero…" at bounding box center [611, 148] width 192 height 258
click at [567, 49] on div "# Avoid being seen by the ogre. Collect all the gems. hero . moveRight ( ) hero…" at bounding box center [611, 148] width 192 height 258
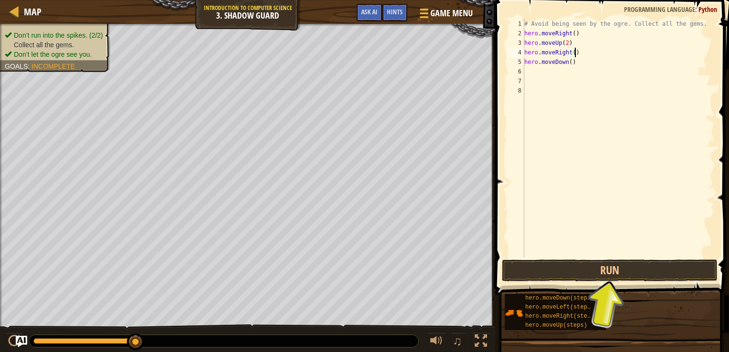
click at [567, 49] on div "# Avoid being seen by the ogre. Collect all the gems. hero . moveRight ( ) hero…" at bounding box center [618, 148] width 192 height 258
click at [574, 49] on div "# Avoid being seen by the ogre. Collect all the gems. hero . moveRight ( ) hero…" at bounding box center [618, 148] width 192 height 258
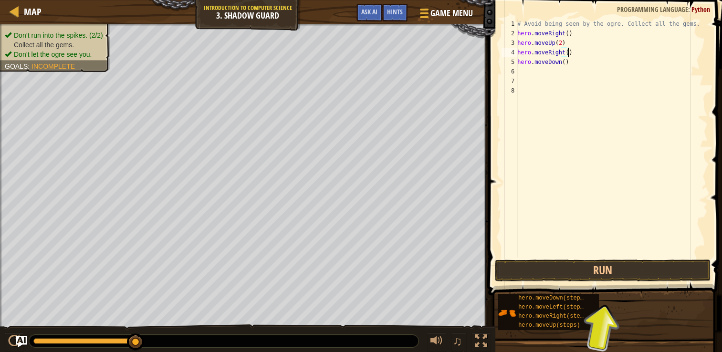
click at [571, 49] on div "# Avoid being seen by the ogre. Collect all the gems. hero . moveRight ( ) hero…" at bounding box center [611, 148] width 192 height 258
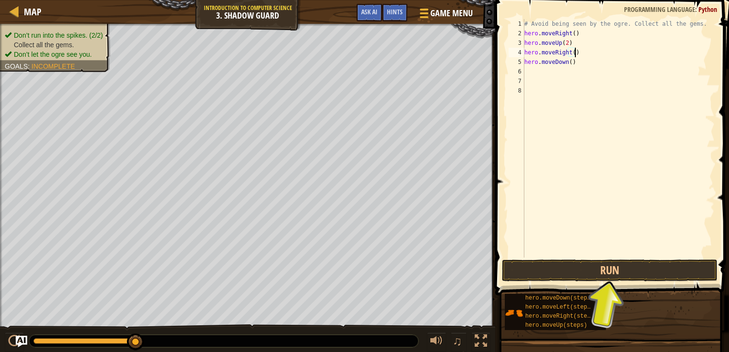
click at [571, 49] on div "# Avoid being seen by the ogre. Collect all the gems. hero . moveRight ( ) hero…" at bounding box center [618, 148] width 192 height 258
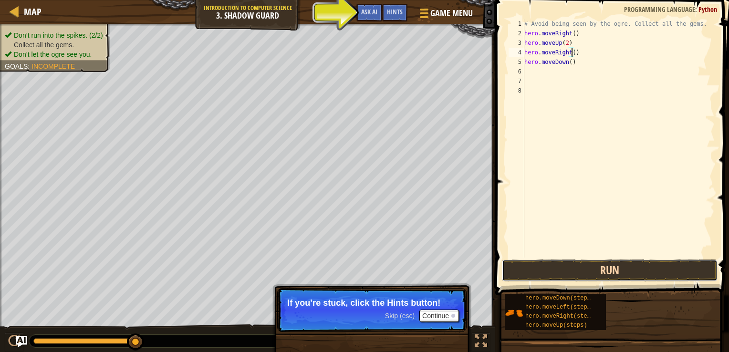
click at [605, 268] on button "Run" at bounding box center [610, 270] width 216 height 22
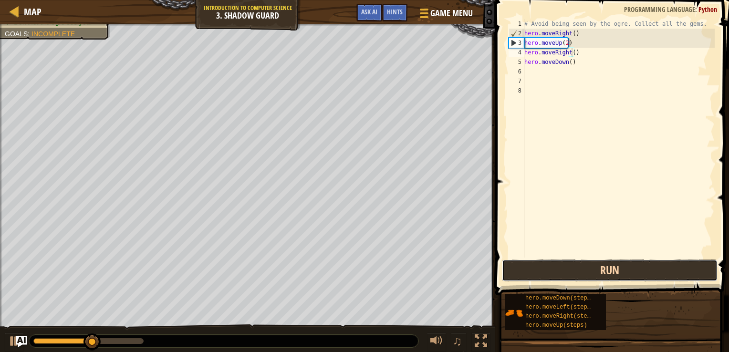
click at [605, 267] on button "Run" at bounding box center [610, 270] width 216 height 22
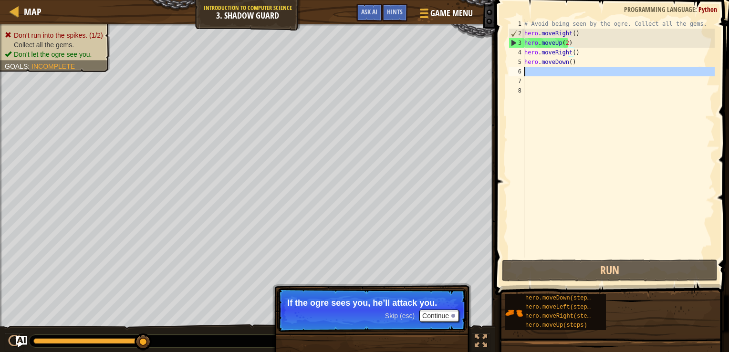
click at [519, 70] on div "6" at bounding box center [516, 72] width 16 height 10
click at [527, 74] on div "# Avoid being seen by the ogre. Collect all the gems. hero . moveRight ( ) hero…" at bounding box center [618, 148] width 192 height 258
click at [527, 83] on div "# Avoid being seen by the ogre. Collect all the gems. hero . moveRight ( ) hero…" at bounding box center [618, 148] width 192 height 258
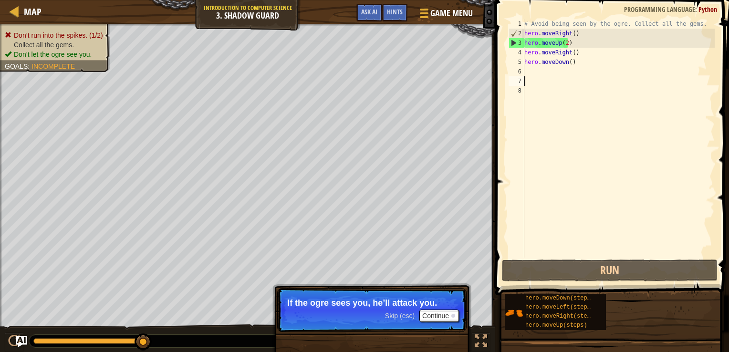
click at [527, 83] on div "# Avoid being seen by the ogre. Collect all the gems. hero . moveRight ( ) hero…" at bounding box center [618, 148] width 192 height 258
click at [561, 61] on div "# Avoid being seen by the ogre. Collect all the gems. hero . moveRight ( ) hero…" at bounding box center [618, 148] width 192 height 258
click at [561, 54] on div "# Avoid being seen by the ogre. Collect all the gems. hero . moveRight ( ) hero…" at bounding box center [618, 148] width 192 height 258
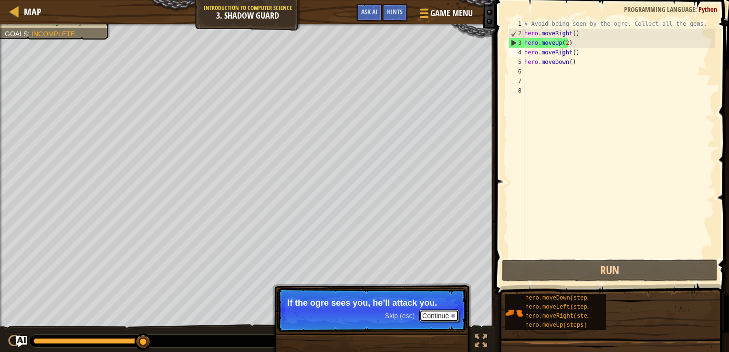
click at [444, 312] on button "Continue" at bounding box center [439, 316] width 40 height 12
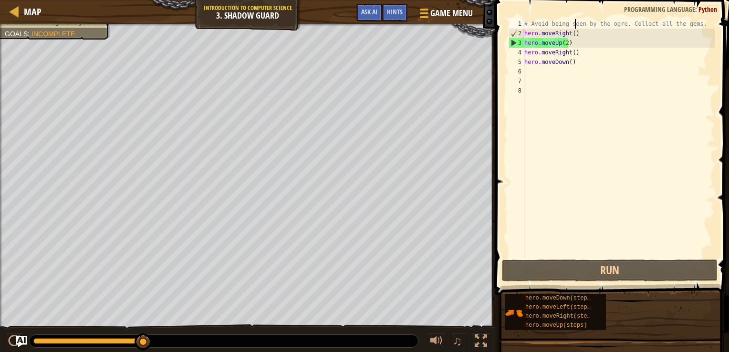
click at [574, 20] on div "# Avoid being seen by the ogre. Collect all the gems. hero . moveRight ( ) hero…" at bounding box center [618, 148] width 192 height 258
click at [567, 39] on div "# Avoid being seen by the ogre. Collect all the gems. hero . moveRight ( ) hero…" at bounding box center [618, 148] width 192 height 258
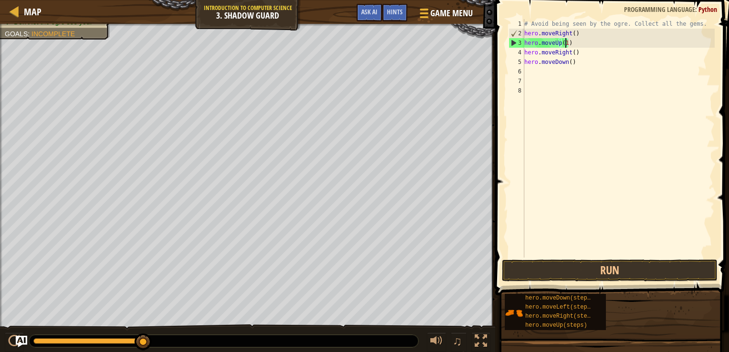
scroll to position [4, 3]
type textarea "hero.moveUp(1)"
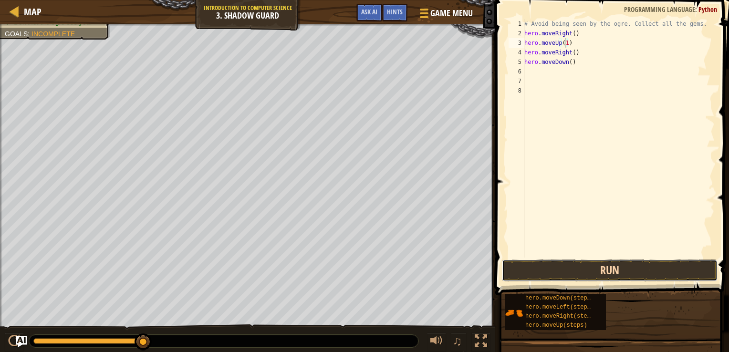
click at [608, 268] on button "Run" at bounding box center [610, 270] width 216 height 22
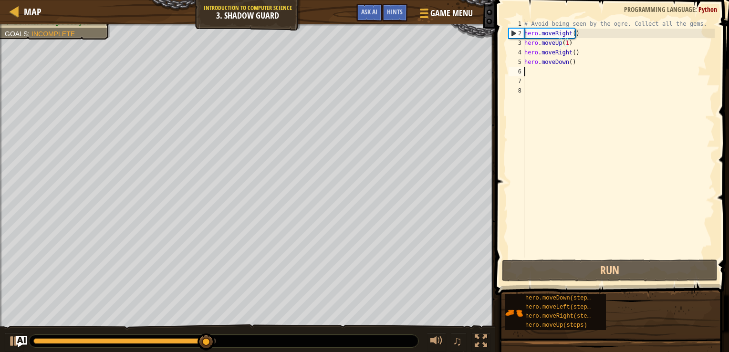
click at [527, 70] on div "# Avoid being seen by the ogre. Collect all the gems. hero . moveRight ( ) hero…" at bounding box center [618, 148] width 192 height 258
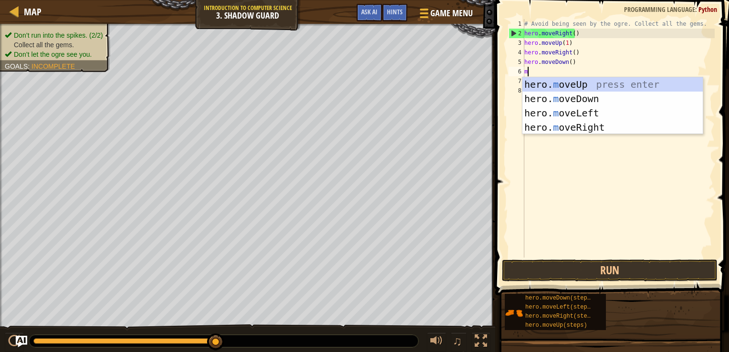
type textarea "mo"
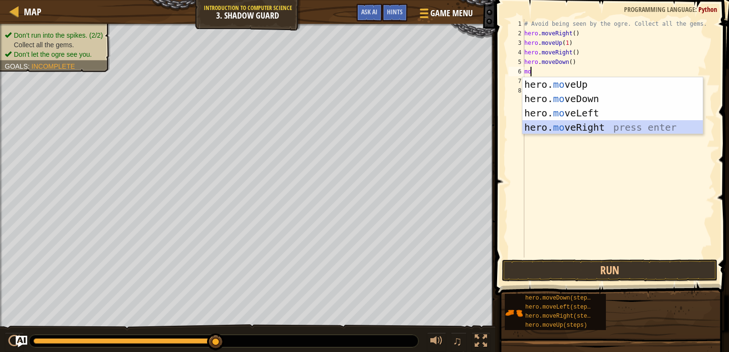
click at [553, 123] on div "hero. mo veUp press enter hero. mo veDown press enter hero. mo veLeft press ent…" at bounding box center [612, 120] width 180 height 86
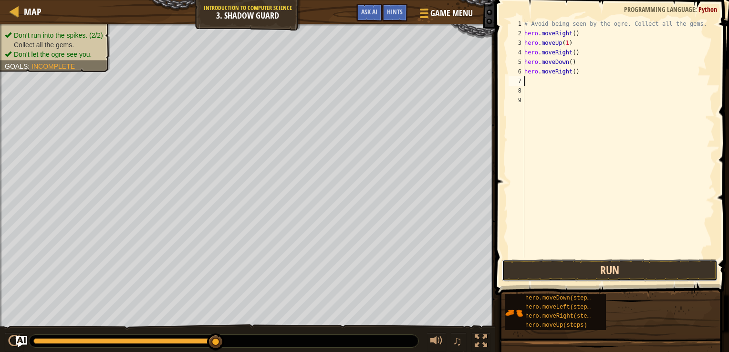
click at [581, 274] on button "Run" at bounding box center [610, 270] width 216 height 22
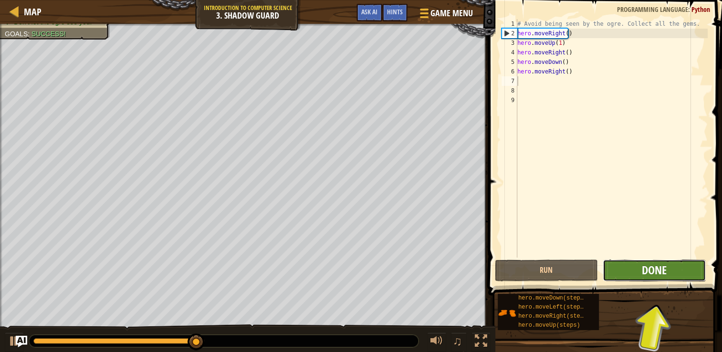
click at [657, 264] on span "Done" at bounding box center [653, 269] width 25 height 15
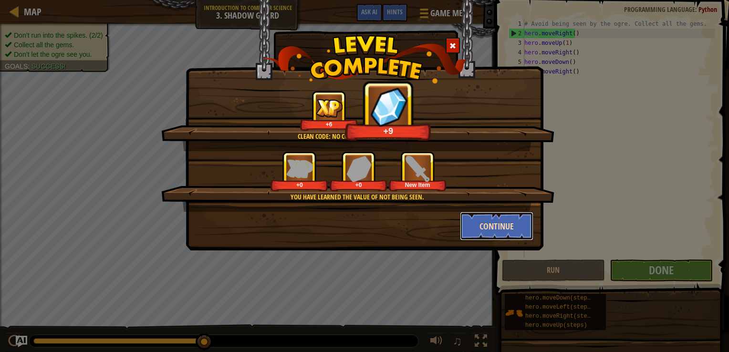
click at [500, 227] on button "Continue" at bounding box center [497, 226] width 74 height 29
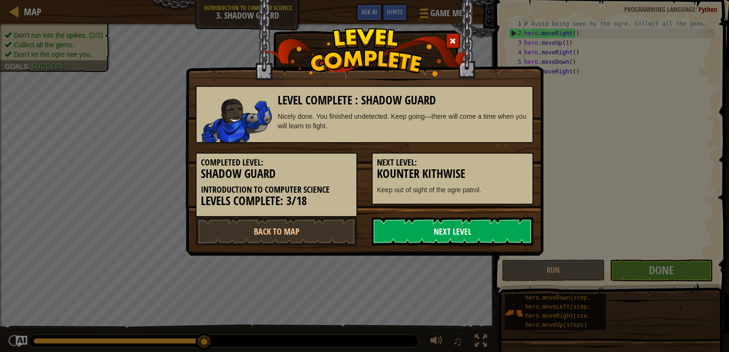
click at [480, 227] on link "Next Level" at bounding box center [453, 231] width 162 height 29
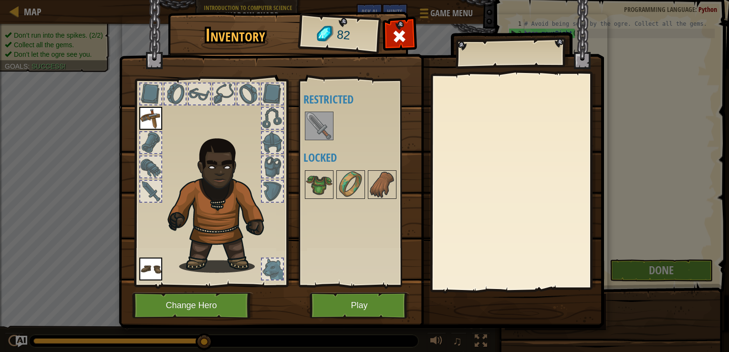
click at [319, 136] on img at bounding box center [319, 126] width 27 height 27
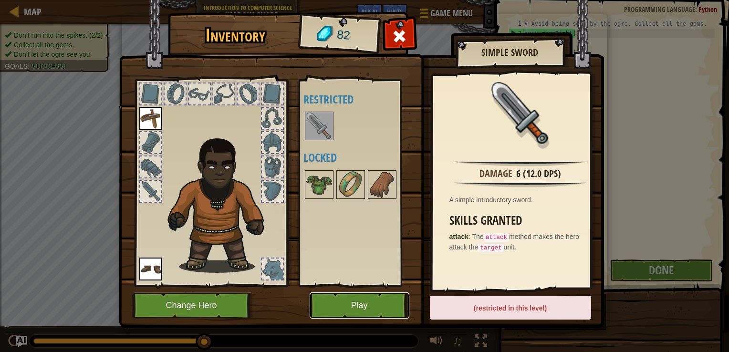
click at [349, 307] on button "Play" at bounding box center [360, 305] width 100 height 26
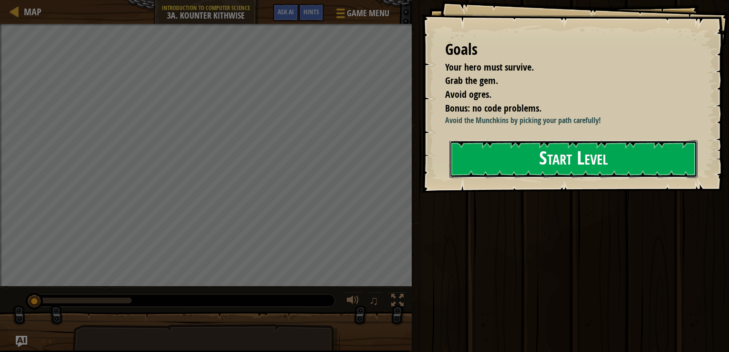
click at [491, 166] on button "Start Level" at bounding box center [573, 159] width 248 height 38
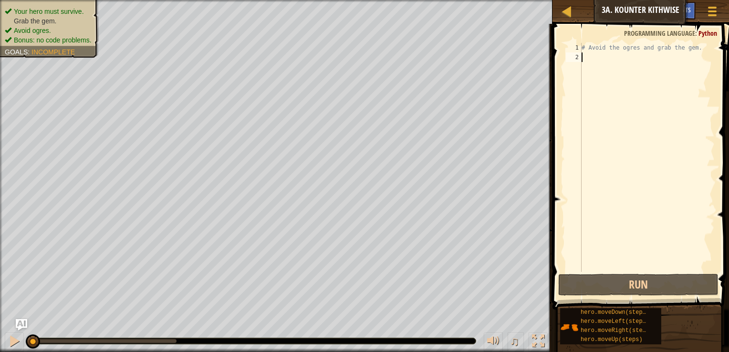
type textarea "h"
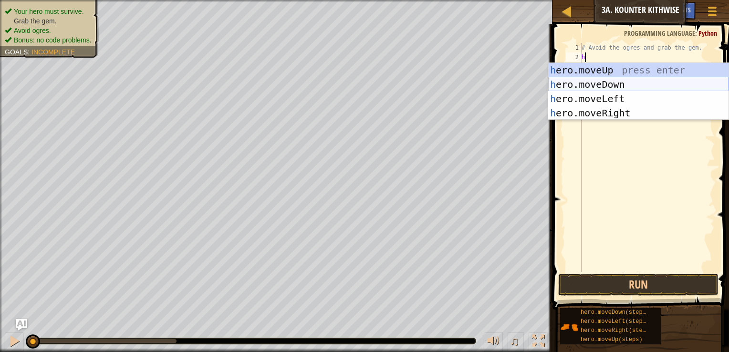
click at [584, 83] on div "h ero.moveUp press enter h ero.moveDown press enter h ero.moveLeft press enter …" at bounding box center [638, 106] width 180 height 86
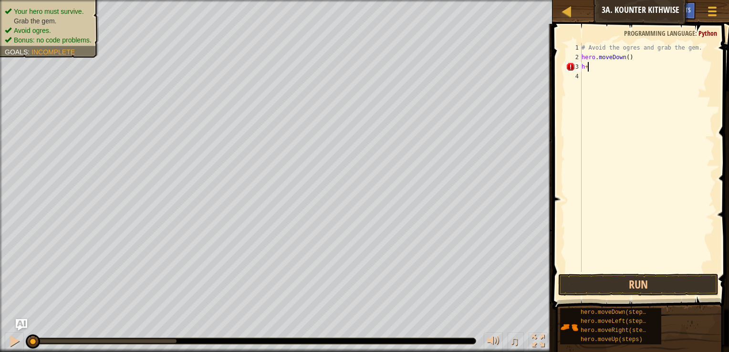
type textarea "h"
click at [592, 283] on button "Run" at bounding box center [638, 285] width 160 height 22
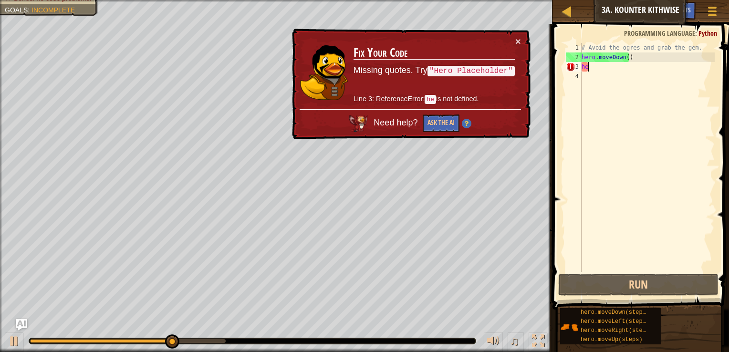
click at [630, 51] on div "# Avoid the ogres and grab the gem. hero . moveDown ( ) he" at bounding box center [646, 167] width 135 height 248
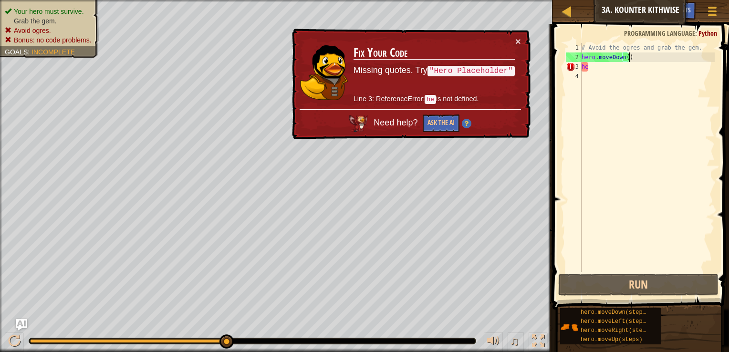
click at [633, 52] on div "# Avoid the ogres and grab the gem. hero . moveDown ( ) he" at bounding box center [646, 167] width 135 height 248
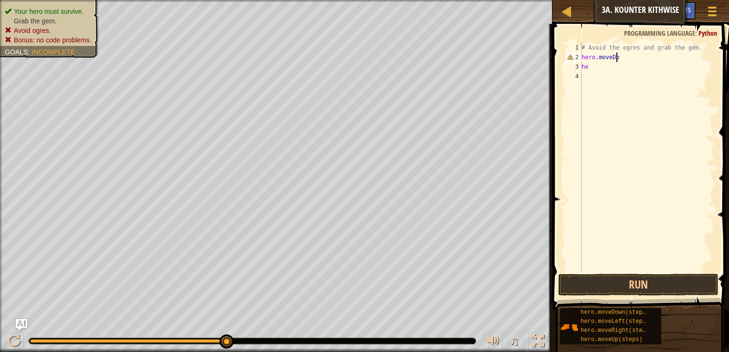
scroll to position [4, 2]
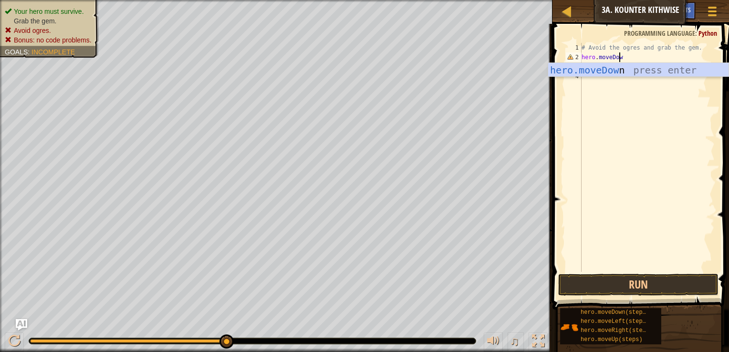
type textarea "hero.moveDown"
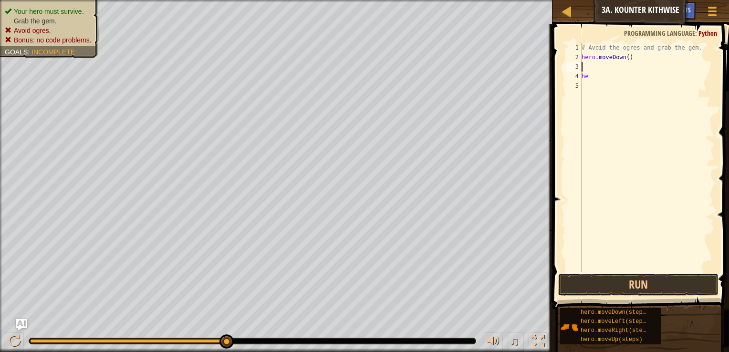
scroll to position [4, 0]
click at [589, 87] on div "# Avoid the ogres and grab the gem. hero . moveDown ( ) he" at bounding box center [646, 167] width 135 height 248
click at [594, 85] on div "# Avoid the ogres and grab the gem. hero . moveDown ( ) he" at bounding box center [646, 167] width 135 height 248
click at [598, 77] on div "# Avoid the ogres and grab the gem. hero . moveDown ( ) he" at bounding box center [646, 167] width 135 height 248
type textarea "h"
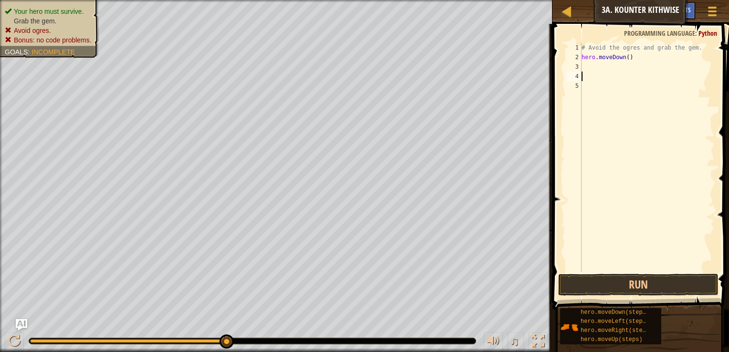
click at [606, 56] on div "# Avoid the ogres and grab the gem. hero . moveDown ( )" at bounding box center [646, 167] width 135 height 248
type textarea "hero.moveDown()"
click at [598, 66] on div "# Avoid the ogres and grab the gem. hero . moveDown ( )" at bounding box center [646, 167] width 135 height 248
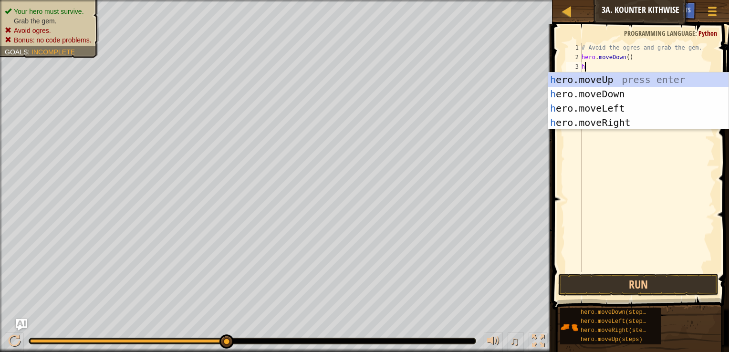
type textarea "he"
click at [604, 120] on div "he ro.moveUp press enter he ro.moveDown press enter he ro.moveLeft press enter …" at bounding box center [638, 115] width 180 height 86
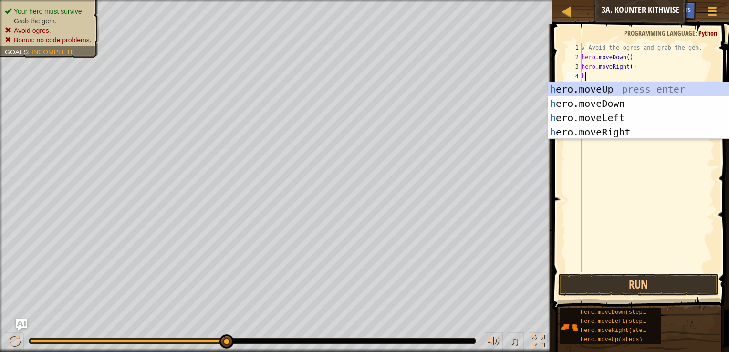
type textarea "he"
click at [601, 130] on div "he ro.moveUp press enter he ro.moveDown press enter he ro.moveLeft press enter …" at bounding box center [638, 125] width 180 height 86
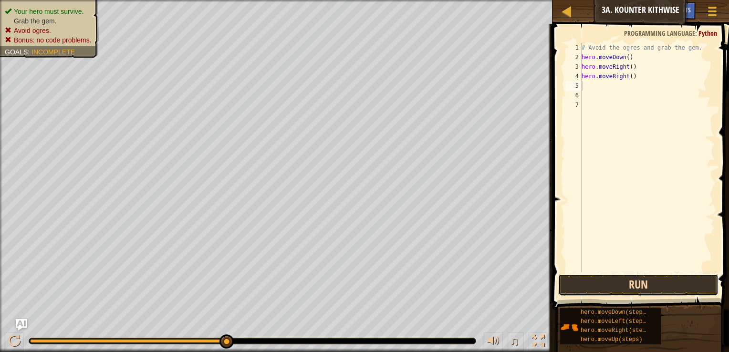
click at [579, 285] on button "Run" at bounding box center [638, 285] width 160 height 22
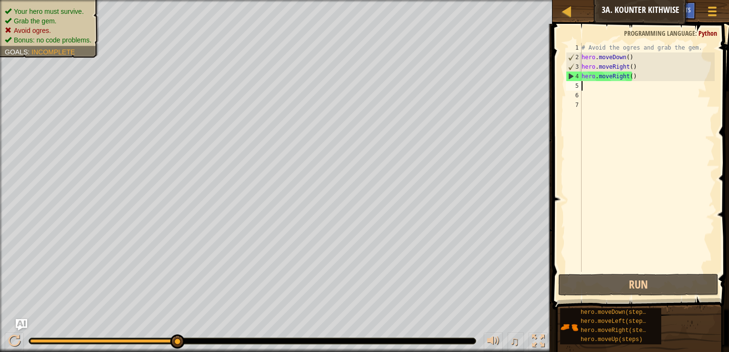
type textarea "h"
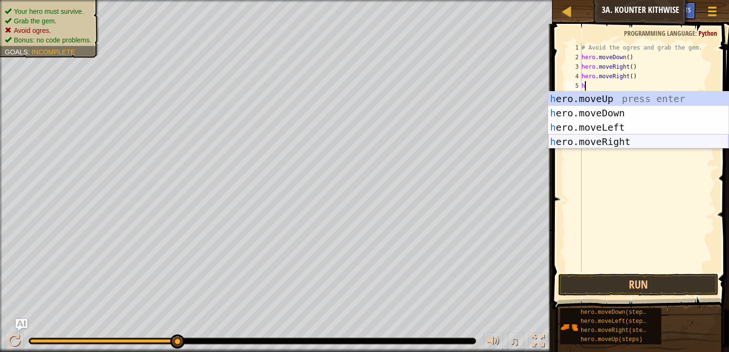
click at [624, 140] on div "h ero.moveUp press enter h ero.moveDown press enter h ero.moveLeft press enter …" at bounding box center [638, 135] width 180 height 86
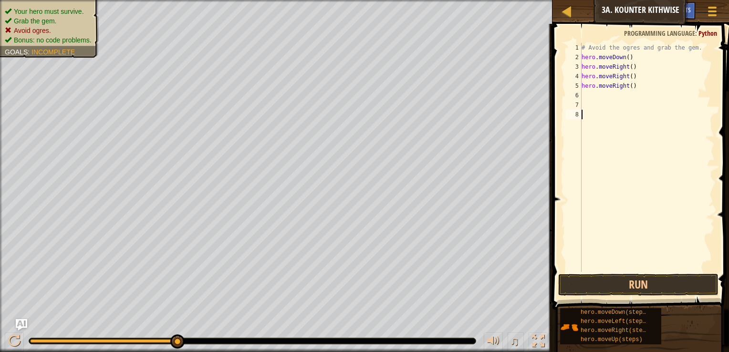
click at [591, 250] on div "# Avoid the ogres and grab the gem. hero . moveDown ( ) hero . moveRight ( ) he…" at bounding box center [646, 167] width 135 height 248
click at [563, 214] on span at bounding box center [641, 153] width 184 height 314
click at [581, 286] on button "Run" at bounding box center [638, 285] width 160 height 22
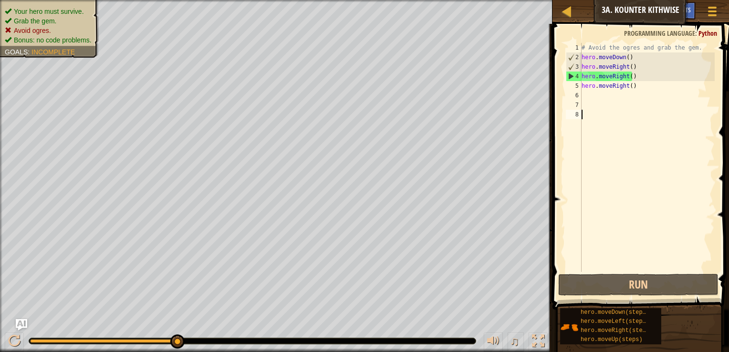
click at [583, 93] on div "# Avoid the ogres and grab the gem. hero . moveDown ( ) hero . moveRight ( ) he…" at bounding box center [646, 167] width 135 height 248
click at [683, 68] on div "# Avoid the ogres and grab the gem. hero . moveDown ( ) hero . moveRight ( ) he…" at bounding box center [646, 167] width 135 height 248
click at [667, 89] on div "# Avoid the ogres and grab the gem. hero . moveDown ( ) hero . moveRight ( ) he…" at bounding box center [646, 167] width 135 height 248
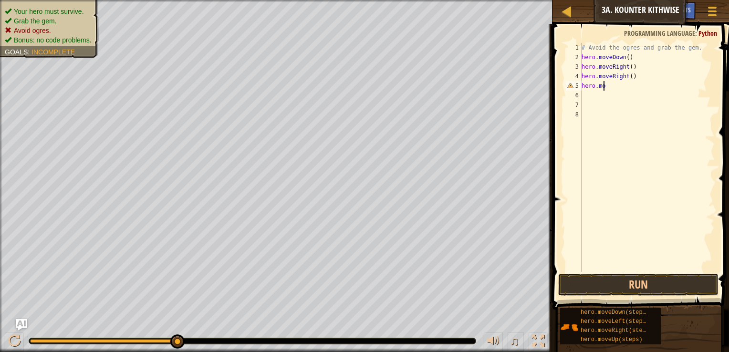
type textarea "h"
click at [685, 81] on div "# Avoid the ogres and grab the gem. hero . moveDown ( ) hero . moveRight ( ) he…" at bounding box center [646, 167] width 135 height 248
type textarea "h"
click at [667, 52] on div "# Avoid the ogres and grab the gem. hero . moveDown ( ) hero . moveRight ( )" at bounding box center [646, 167] width 135 height 248
click at [664, 54] on div "# Avoid the ogres and grab the gem. hero . moveDown ( ) hero . moveRight ( )" at bounding box center [646, 167] width 135 height 248
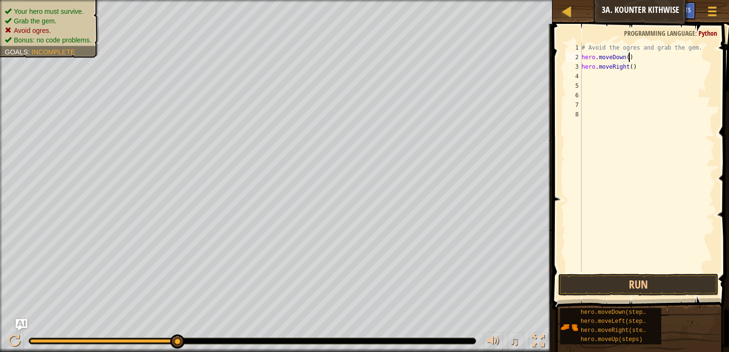
click at [625, 69] on div "# Avoid the ogres and grab the gem. hero . moveDown ( ) hero . moveRight ( )" at bounding box center [646, 167] width 135 height 248
click at [632, 69] on div "# Avoid the ogres and grab the gem. hero . moveDown ( ) hero . moveRight ( )" at bounding box center [646, 167] width 135 height 248
type textarea "h"
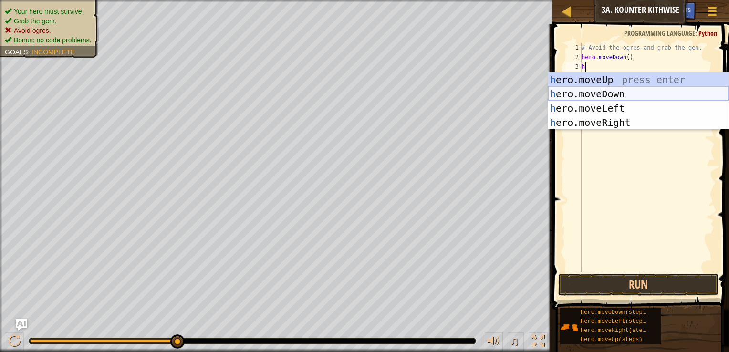
click at [618, 94] on div "h ero.moveUp press enter h ero.moveDown press enter h ero.moveLeft press enter …" at bounding box center [638, 115] width 180 height 86
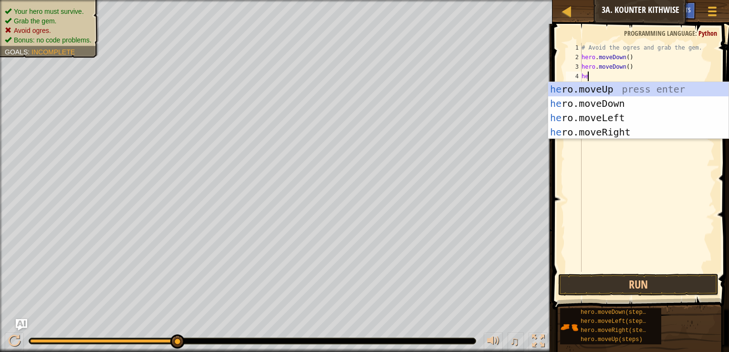
type textarea "her"
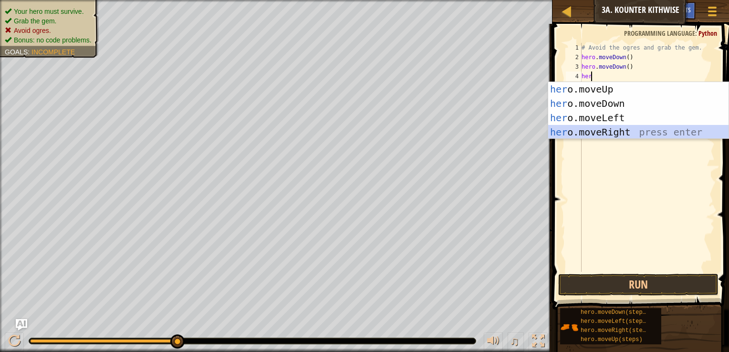
click at [584, 131] on div "her o.moveUp press enter her o.moveDown press enter her o.moveLeft press enter …" at bounding box center [638, 125] width 180 height 86
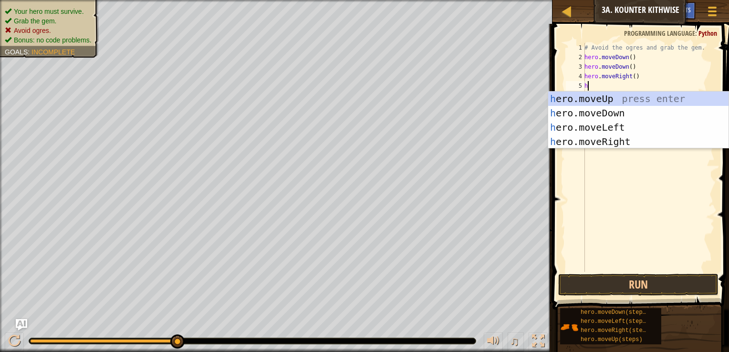
type textarea "he"
click at [594, 99] on div "he ro.moveUp press enter he ro.moveDown press enter he ro.moveLeft press enter …" at bounding box center [638, 135] width 180 height 86
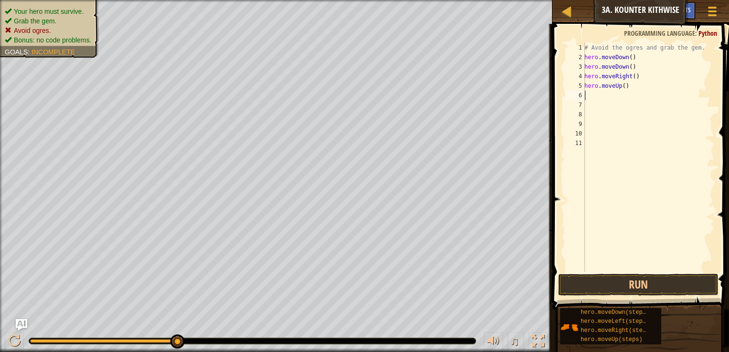
type textarea "h"
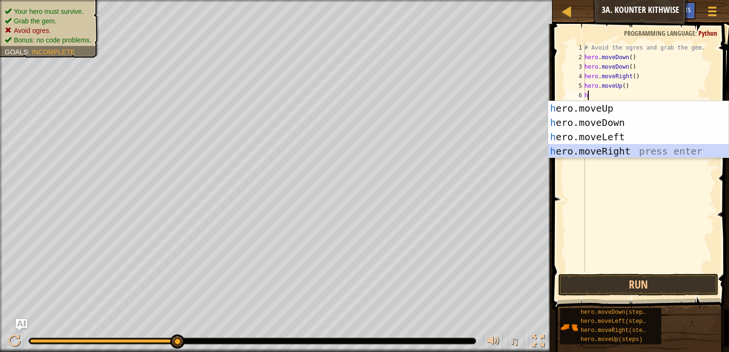
click at [591, 149] on div "h ero.moveUp press enter h ero.moveDown press enter h ero.moveLeft press enter …" at bounding box center [638, 144] width 180 height 86
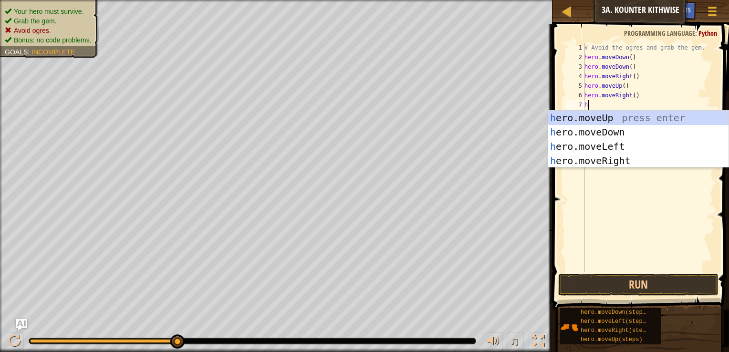
type textarea "he"
click at [595, 161] on div "he ro.moveUp press enter he ro.moveDown press enter he ro.moveLeft press enter …" at bounding box center [638, 154] width 180 height 86
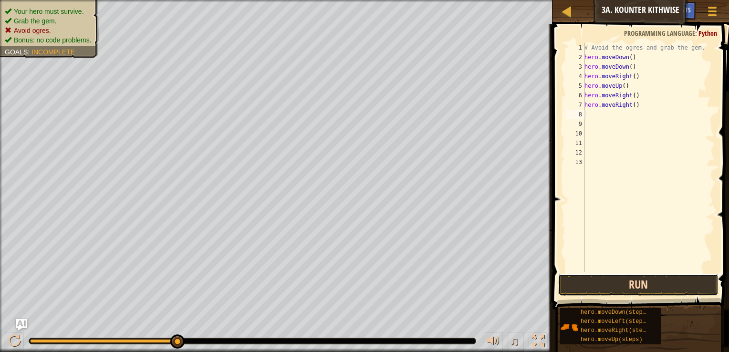
click at [607, 278] on button "Run" at bounding box center [638, 285] width 160 height 22
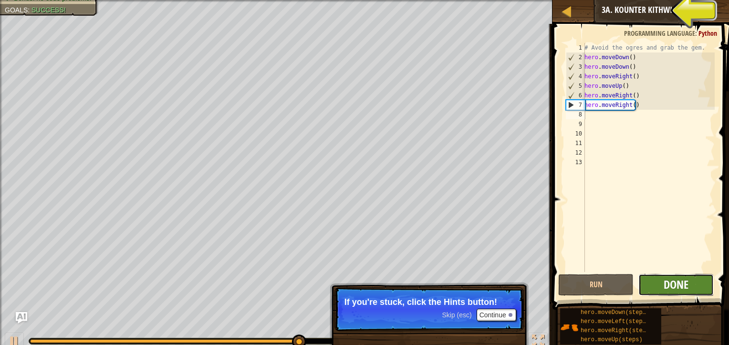
click at [672, 283] on span "Done" at bounding box center [675, 284] width 25 height 15
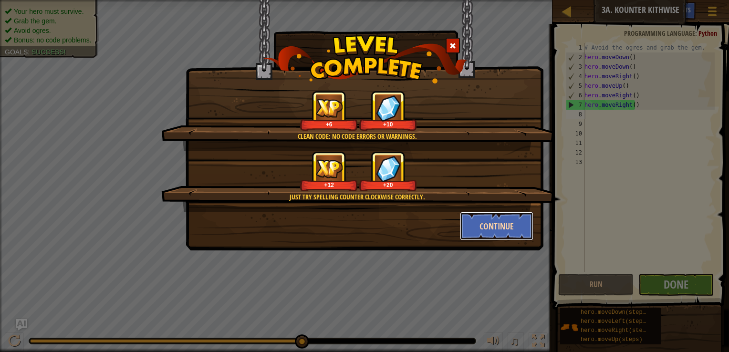
click at [498, 226] on button "Continue" at bounding box center [497, 226] width 74 height 29
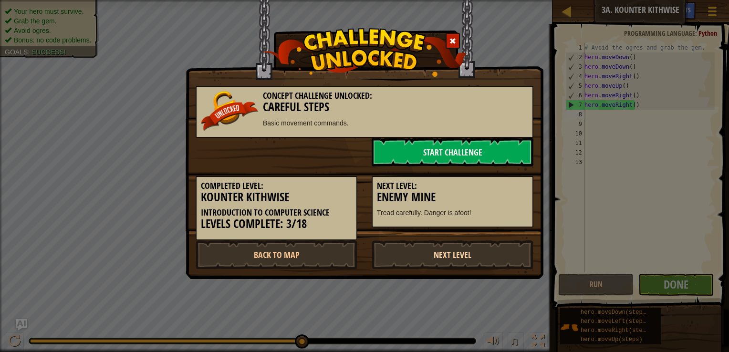
click at [415, 256] on link "Next Level" at bounding box center [453, 254] width 162 height 29
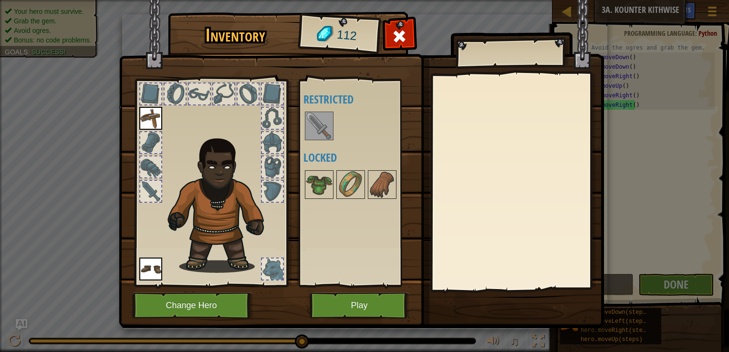
click at [320, 132] on img at bounding box center [319, 126] width 27 height 27
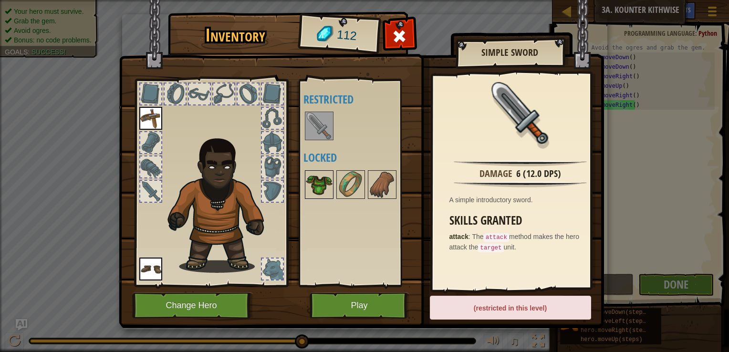
click at [312, 185] on img at bounding box center [319, 184] width 27 height 27
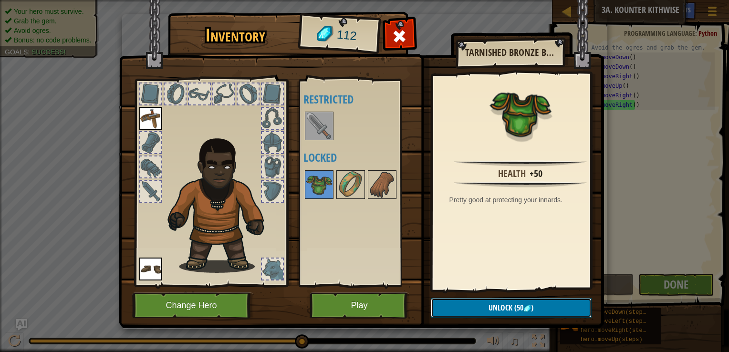
click at [469, 308] on button "Unlock (50 )" at bounding box center [511, 308] width 161 height 20
click at [468, 305] on button "Confirm" at bounding box center [511, 308] width 161 height 20
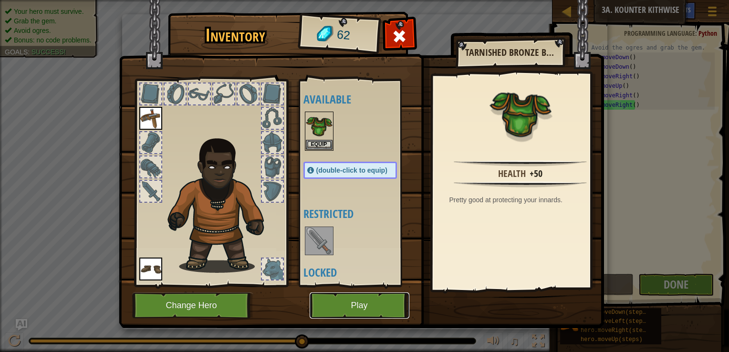
click at [372, 301] on button "Play" at bounding box center [360, 305] width 100 height 26
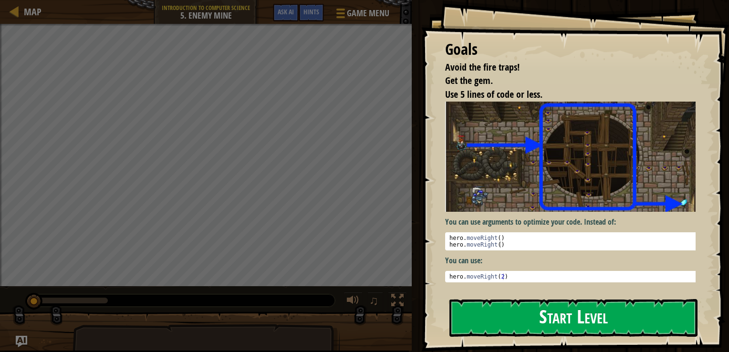
click at [515, 308] on button "Start Level" at bounding box center [573, 318] width 248 height 38
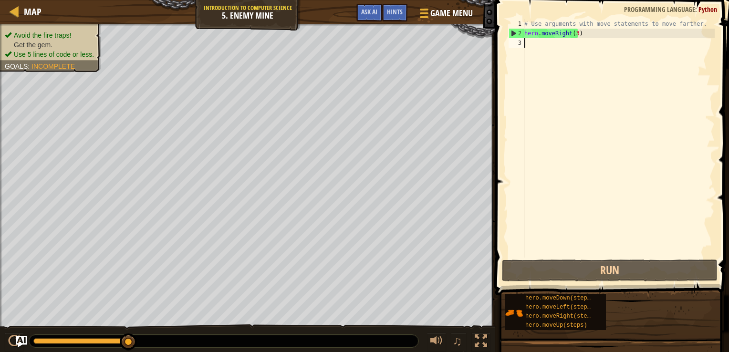
type textarea "h"
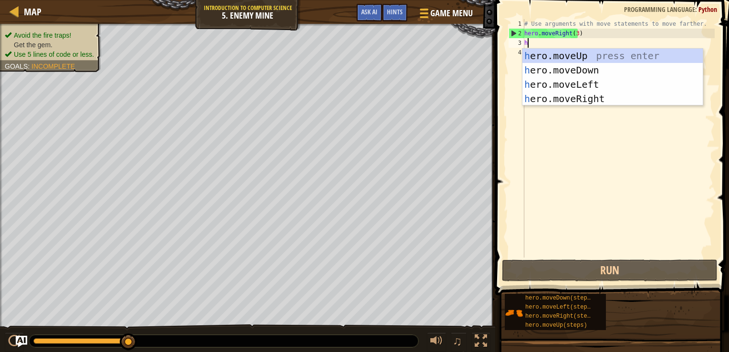
scroll to position [4, 0]
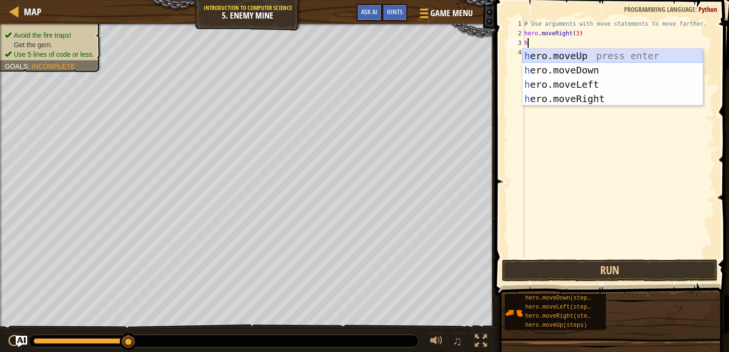
click at [565, 57] on div "h ero.moveUp press enter h ero.moveDown press enter h ero.moveLeft press enter …" at bounding box center [612, 92] width 180 height 86
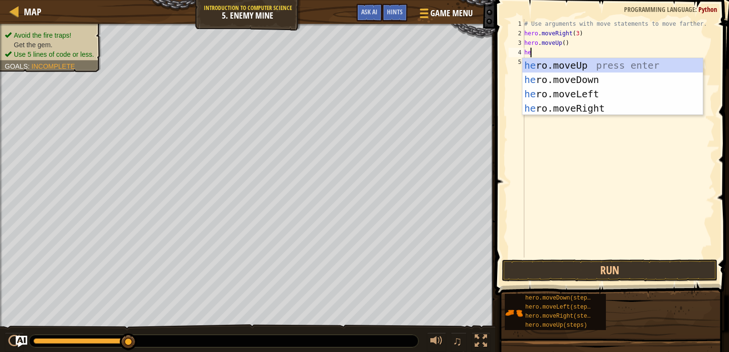
type textarea "her"
click at [549, 105] on div "her o.moveUp press enter her o.moveDown press enter her o.moveLeft press enter …" at bounding box center [612, 101] width 180 height 86
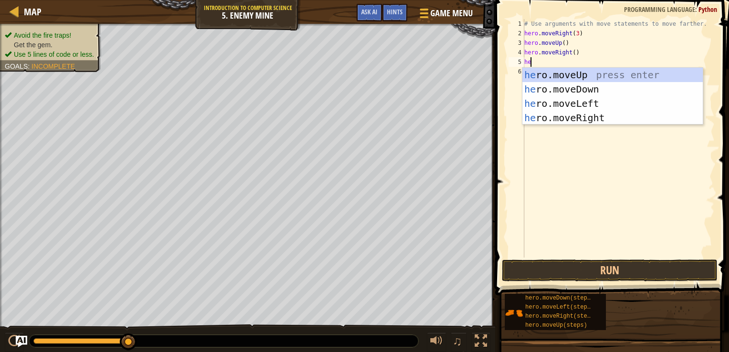
type textarea "her"
click at [566, 88] on div "her o.moveUp press enter her o.moveDown press enter her o.moveLeft press enter …" at bounding box center [612, 111] width 180 height 86
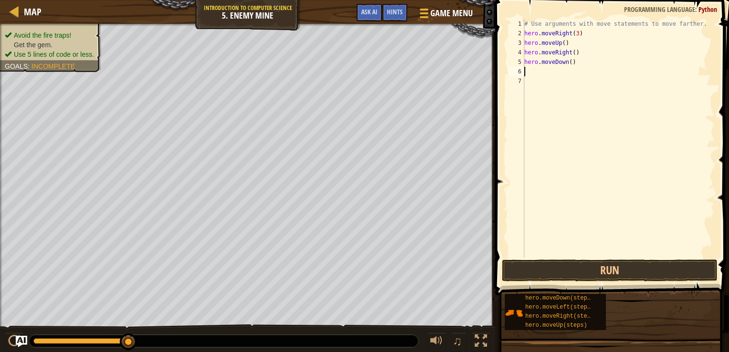
click at [567, 55] on div "# Use arguments with move statements to move farther. hero . moveRight ( 3 ) he…" at bounding box center [618, 148] width 192 height 258
click at [565, 61] on div "# Use arguments with move statements to move farther. hero . moveRight ( 3 ) he…" at bounding box center [618, 148] width 192 height 258
click at [569, 60] on div "# Use arguments with move statements to move farther. hero . moveRight ( 3 ) he…" at bounding box center [618, 148] width 192 height 258
type textarea "hero.moveDown(3)"
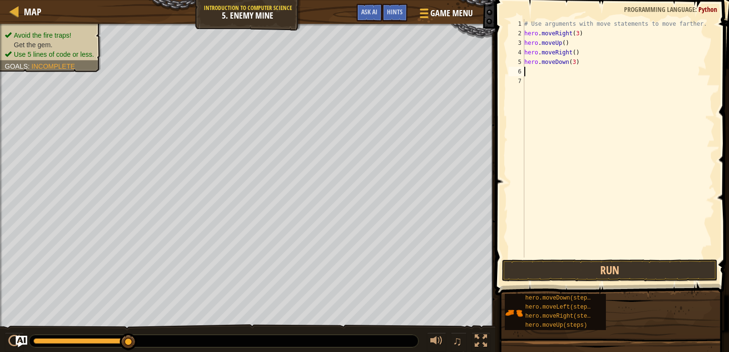
click at [528, 72] on div "# Use arguments with move statements to move farther. hero . moveRight ( 3 ) he…" at bounding box center [618, 148] width 192 height 258
type textarea "h"
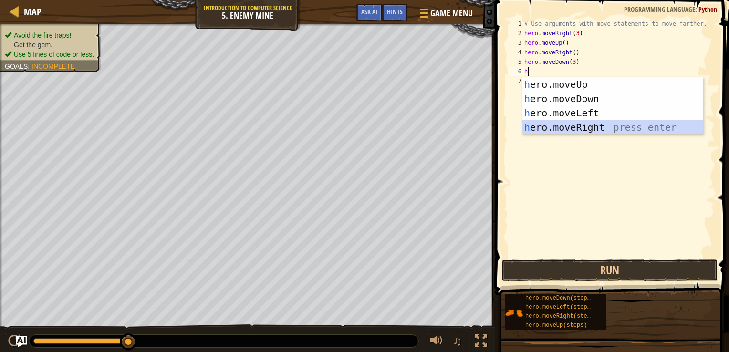
click at [548, 128] on div "h ero.moveUp press enter h ero.moveDown press enter h ero.moveLeft press enter …" at bounding box center [612, 120] width 180 height 86
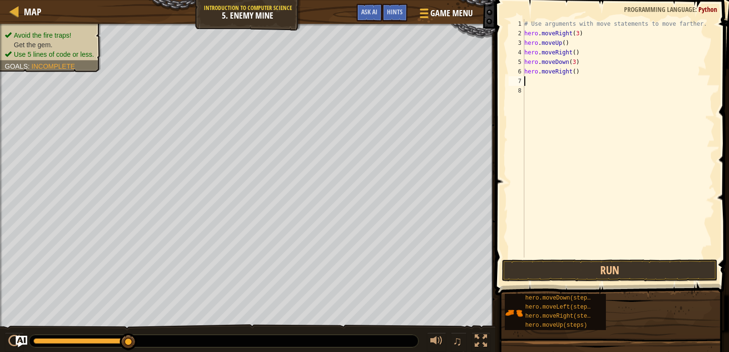
click at [579, 72] on div "# Use arguments with move statements to move farther. hero . moveRight ( 3 ) he…" at bounding box center [618, 148] width 192 height 258
click at [578, 73] on div "# Use arguments with move statements to move farther. hero . moveRight ( 3 ) he…" at bounding box center [618, 148] width 192 height 258
click at [577, 73] on div "# Use arguments with move statements to move farther. hero . moveRight ( 3 ) he…" at bounding box center [618, 148] width 192 height 258
click at [576, 73] on div "# Use arguments with move statements to move farther. hero . moveRight ( 3 ) he…" at bounding box center [618, 148] width 192 height 258
click at [572, 71] on div "# Use arguments with move statements to move farther. hero . moveRight ( 3 ) he…" at bounding box center [618, 148] width 192 height 258
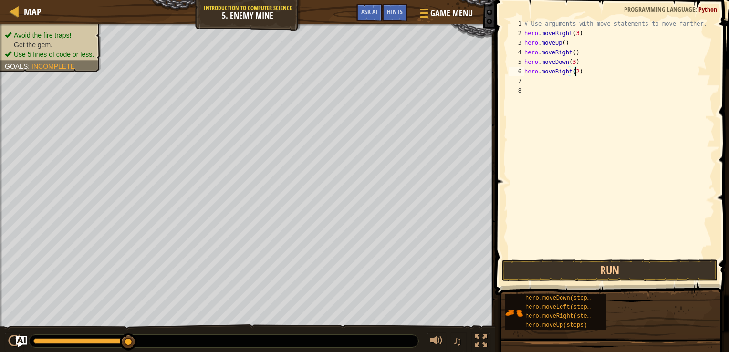
scroll to position [4, 4]
type textarea "hero.moveRight(2)"
click at [561, 262] on button "Run" at bounding box center [610, 270] width 216 height 22
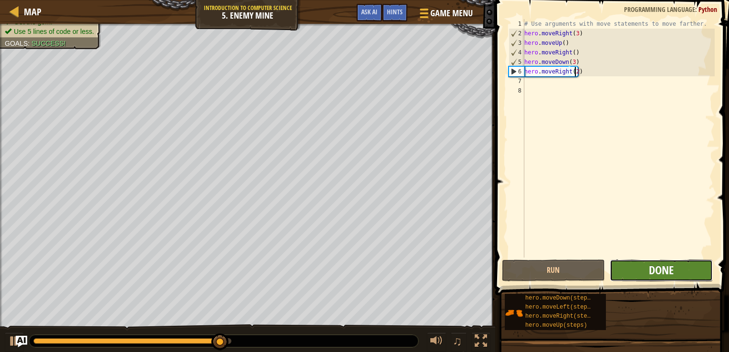
click at [656, 268] on span "Done" at bounding box center [661, 269] width 25 height 15
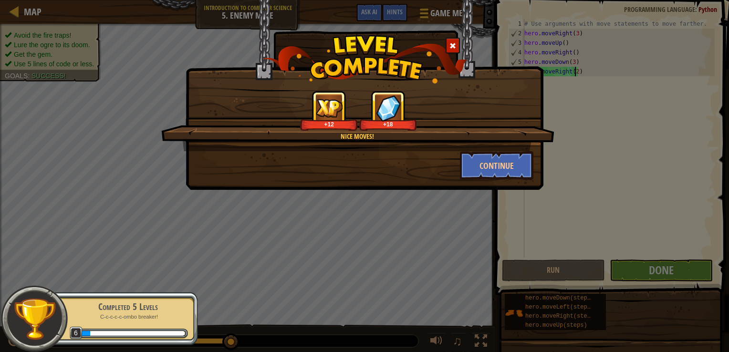
click at [646, 247] on div "Nice moves! +12 +18 Continue" at bounding box center [364, 176] width 729 height 352
